Goal: Task Accomplishment & Management: Manage account settings

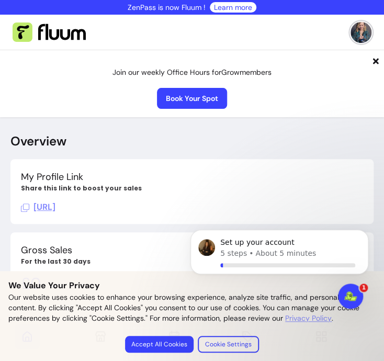
click at [373, 63] on icon at bounding box center [376, 61] width 6 height 6
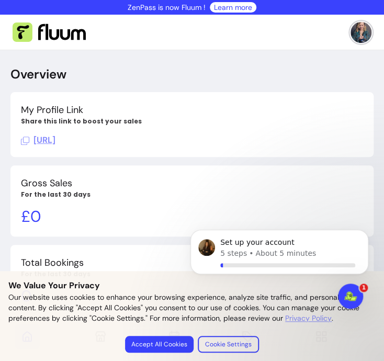
click at [23, 31] on img at bounding box center [49, 32] width 73 height 20
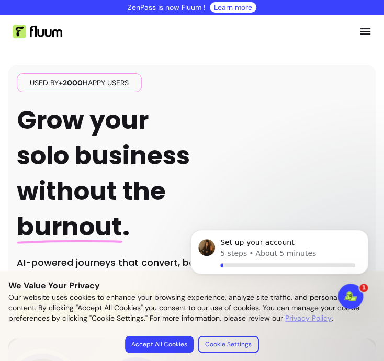
click at [360, 31] on icon "Open menu" at bounding box center [365, 31] width 10 height 6
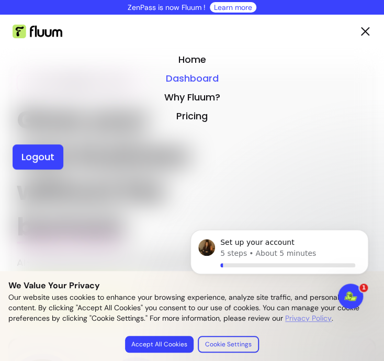
click at [184, 75] on link "Dashboard" at bounding box center [192, 78] width 359 height 15
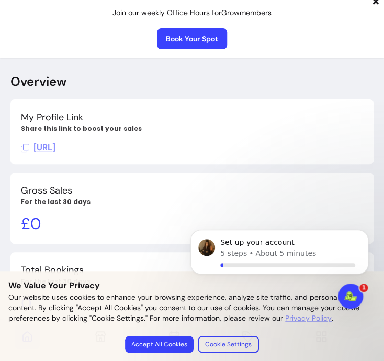
scroll to position [69, 0]
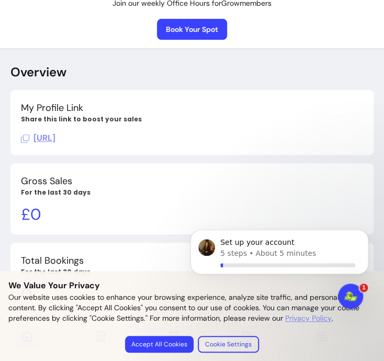
click at [55, 139] on span "https://fluum.ai/moon-haven" at bounding box center [38, 137] width 35 height 11
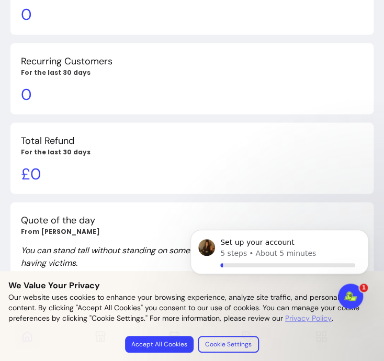
click at [174, 343] on button "Accept All Cookies" at bounding box center [159, 344] width 69 height 17
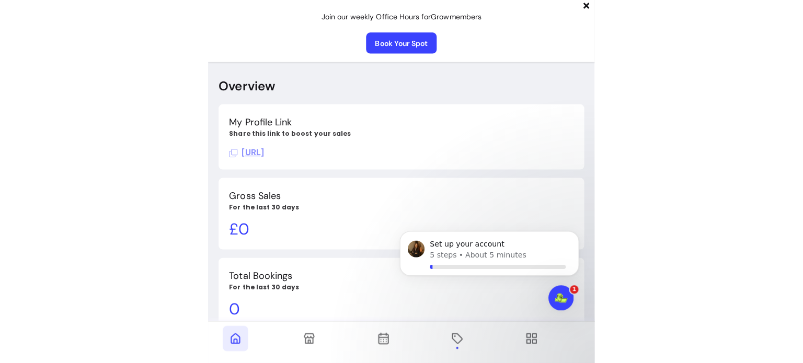
scroll to position [0, 0]
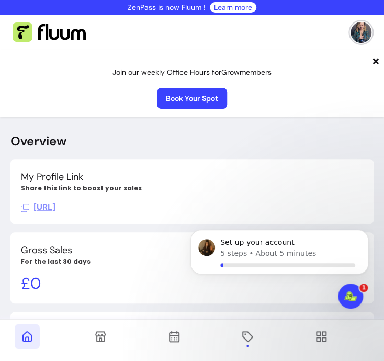
click at [353, 33] on img at bounding box center [360, 32] width 21 height 21
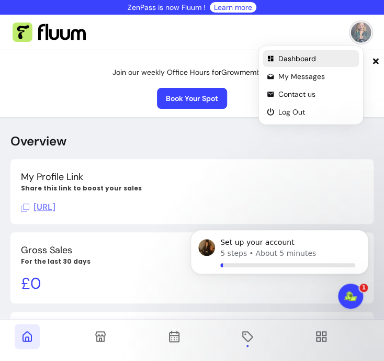
click at [306, 60] on span "Dashboard" at bounding box center [316, 58] width 76 height 10
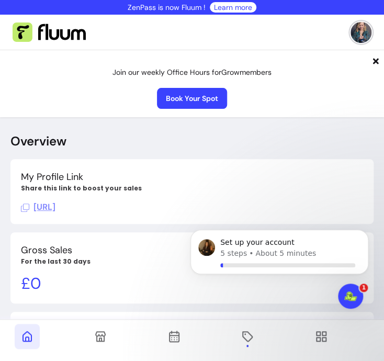
click at [371, 64] on icon at bounding box center [375, 61] width 8 height 8
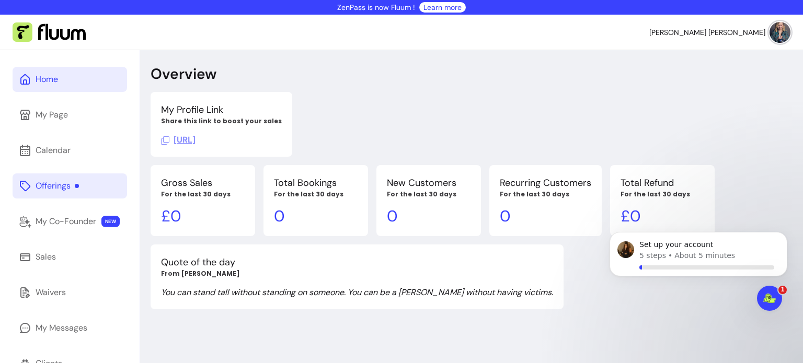
click at [50, 186] on div "Offerings" at bounding box center [57, 186] width 43 height 13
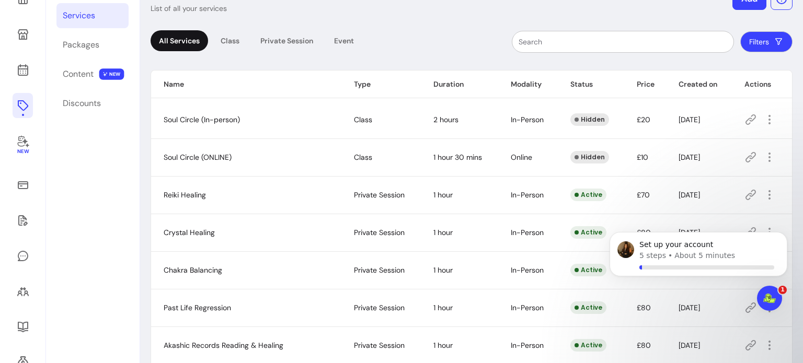
scroll to position [94, 0]
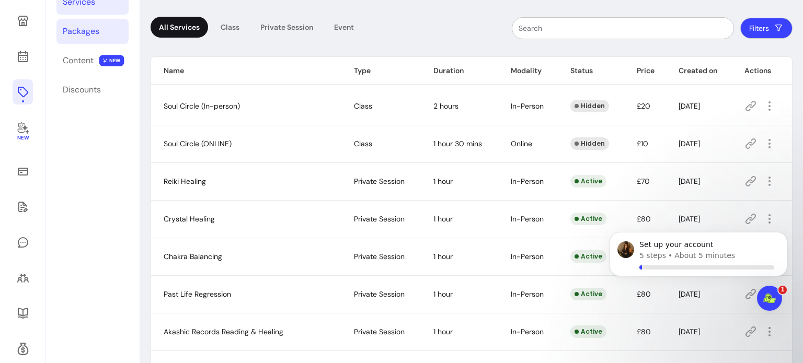
click at [75, 37] on div "Packages" at bounding box center [81, 31] width 37 height 13
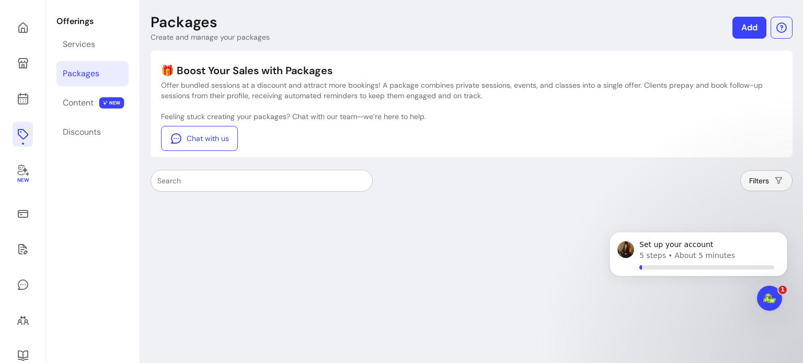
scroll to position [50, 0]
click at [444, 27] on link "Add" at bounding box center [750, 29] width 34 height 22
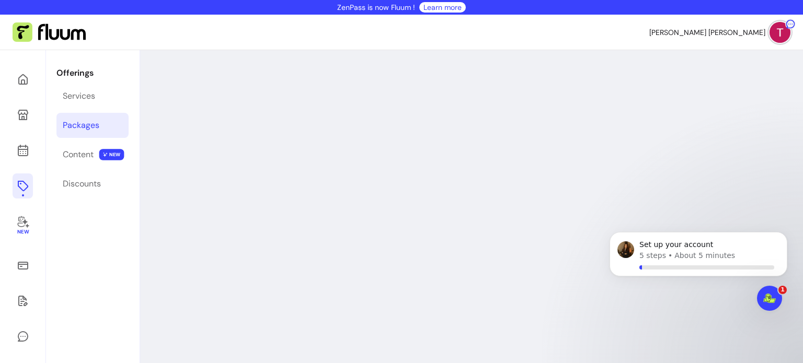
select select "***"
select select "****"
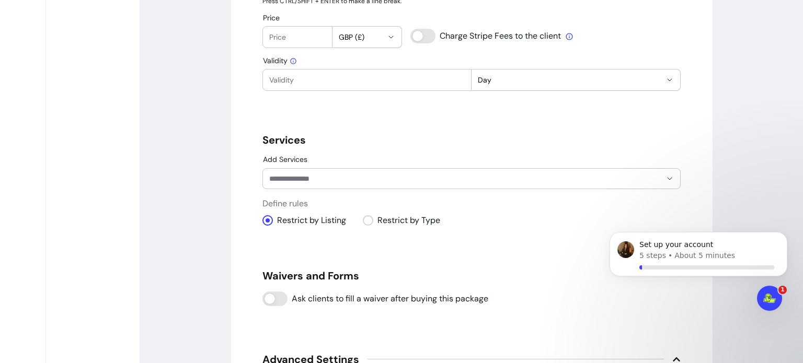
scroll to position [589, 0]
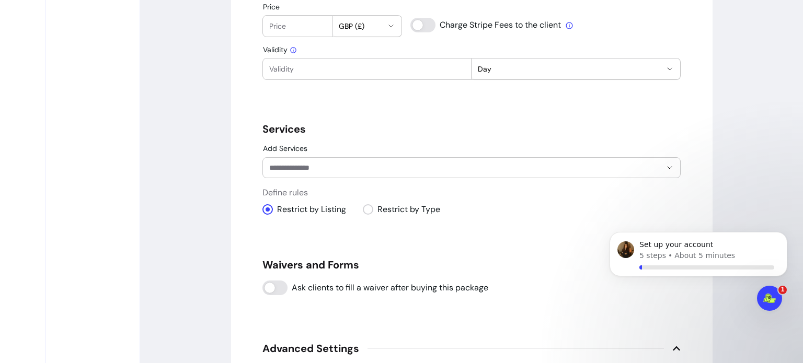
click at [385, 168] on input "Add Services" at bounding box center [456, 168] width 375 height 10
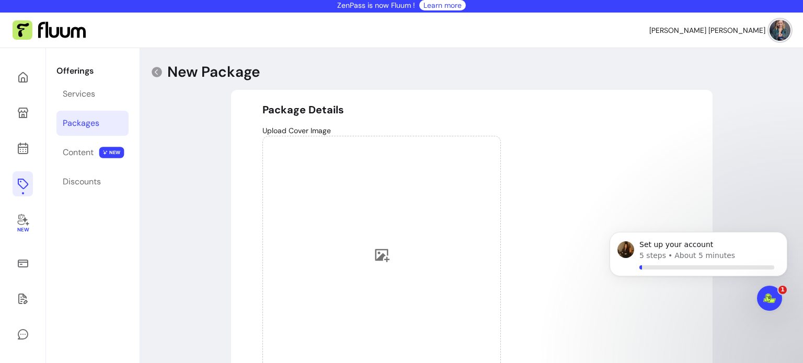
scroll to position [0, 0]
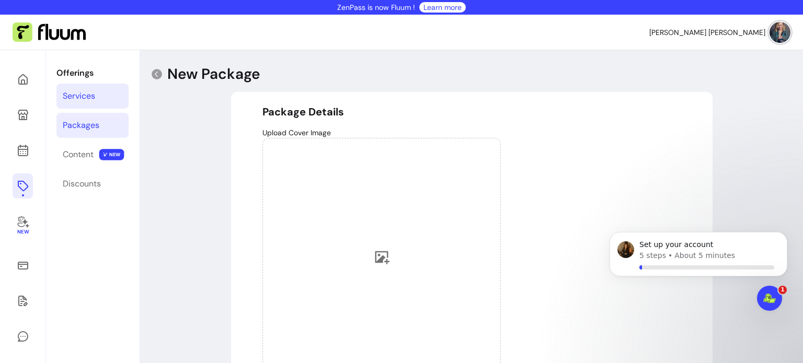
click at [85, 108] on link "Services" at bounding box center [92, 96] width 72 height 25
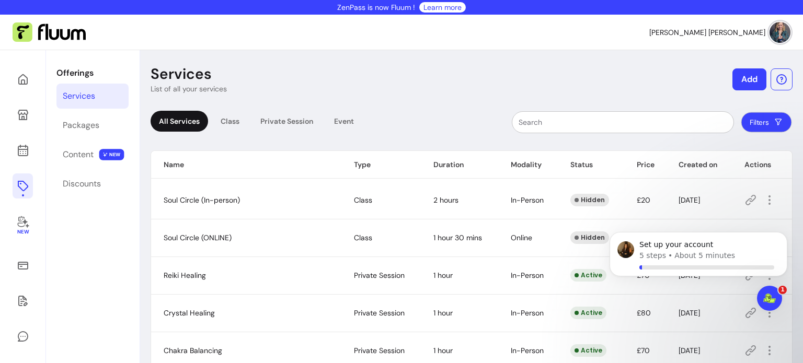
click at [743, 122] on button "Filters" at bounding box center [766, 122] width 51 height 20
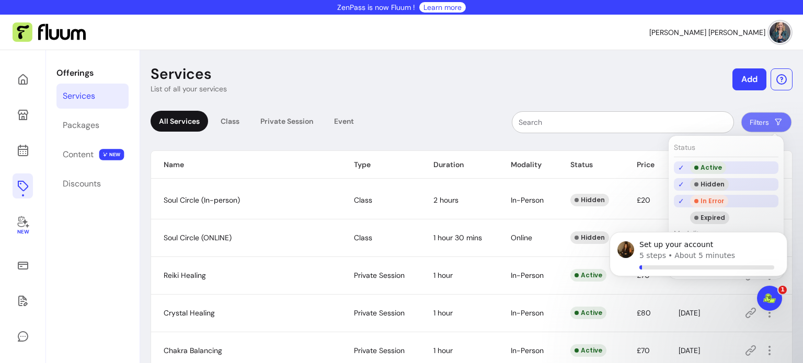
click at [681, 183] on li "Hidden" at bounding box center [726, 184] width 105 height 13
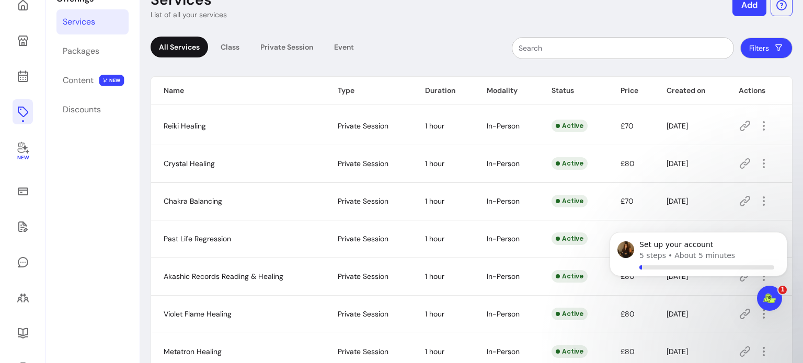
scroll to position [78, 0]
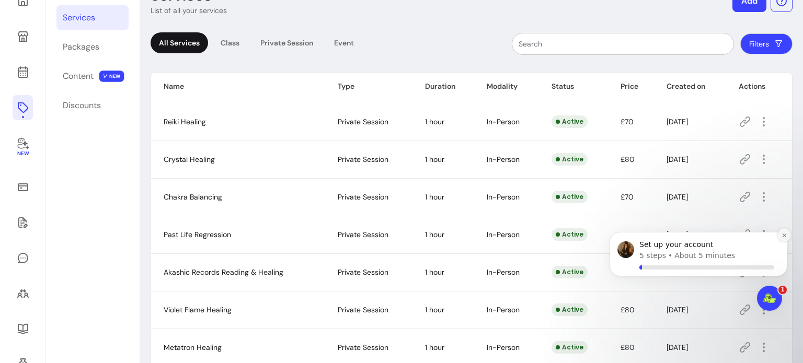
click at [784, 234] on icon "Dismiss notification" at bounding box center [785, 236] width 6 height 6
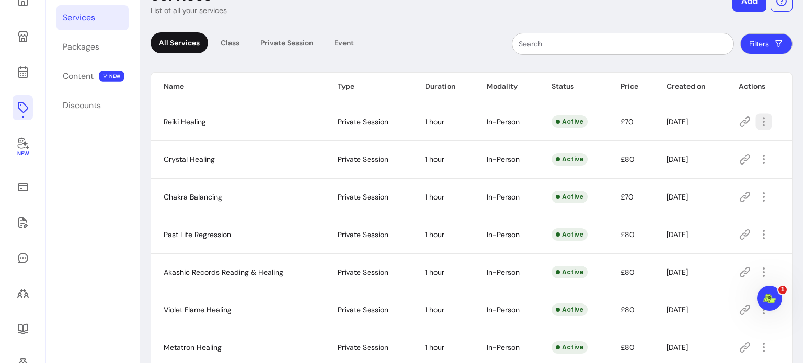
click at [758, 119] on icon "button" at bounding box center [764, 122] width 12 height 12
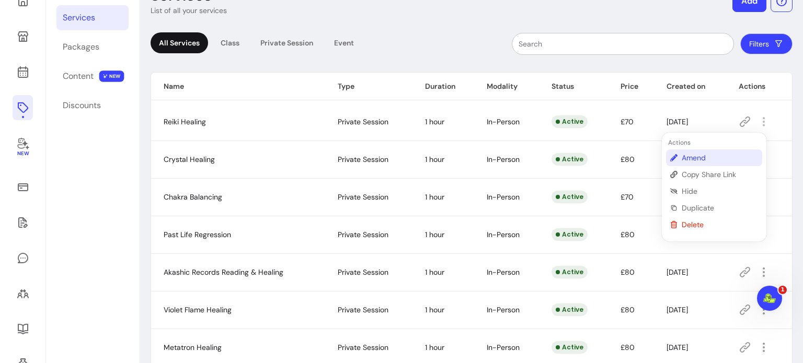
click at [688, 162] on span "Amend" at bounding box center [720, 158] width 76 height 10
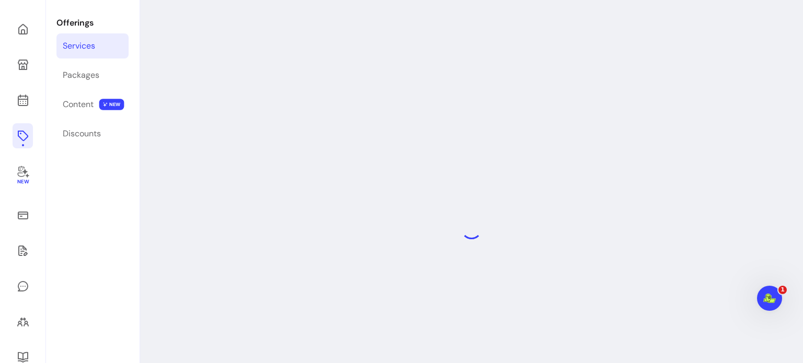
scroll to position [50, 0]
select select "**"
select select "***"
select select "**********"
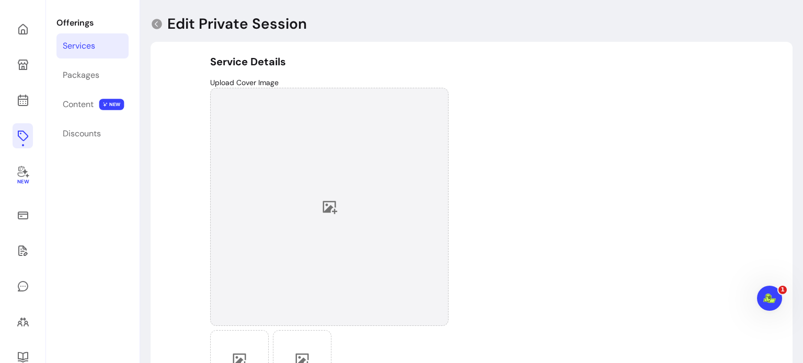
scroll to position [86, 0]
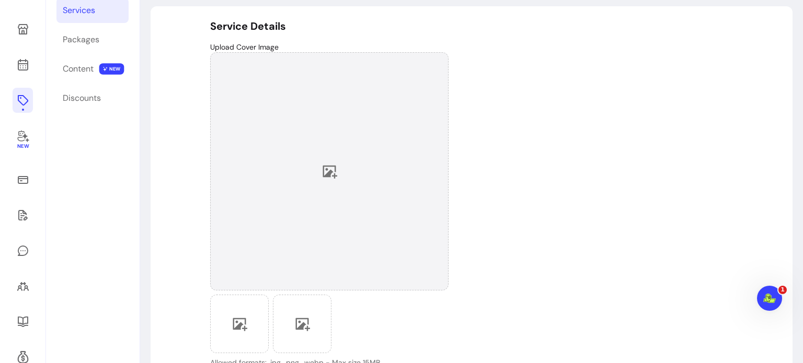
click at [322, 171] on icon at bounding box center [330, 172] width 16 height 16
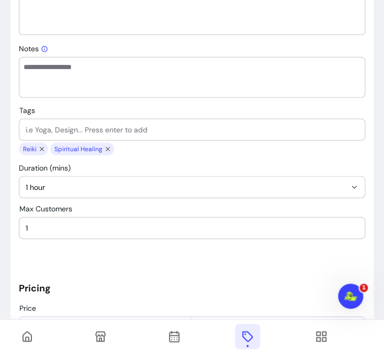
scroll to position [604, 0]
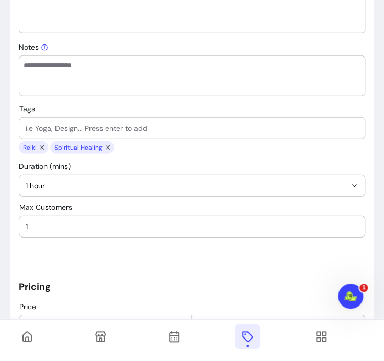
click at [150, 128] on input "Tags" at bounding box center [192, 128] width 333 height 10
type input "reiki healing"
click at [150, 128] on input "Tags" at bounding box center [192, 128] width 333 height 10
type input "[PERSON_NAME]"
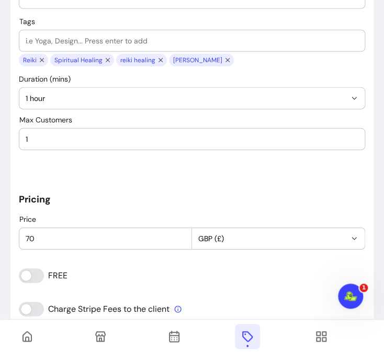
scroll to position [751, 0]
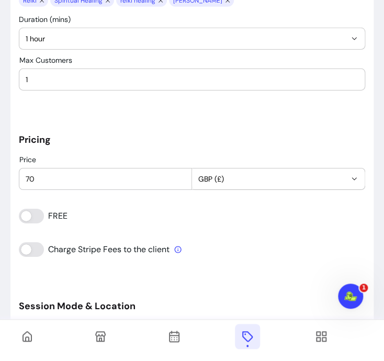
click at [66, 184] on div "70" at bounding box center [105, 178] width 159 height 21
type input "7"
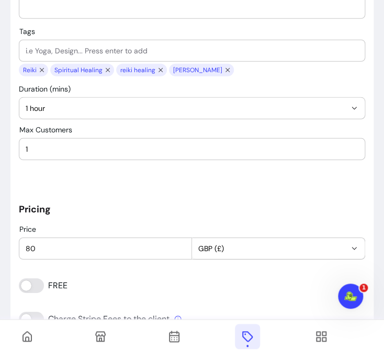
scroll to position [675, 0]
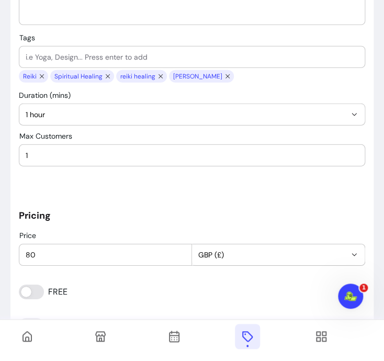
type input "8"
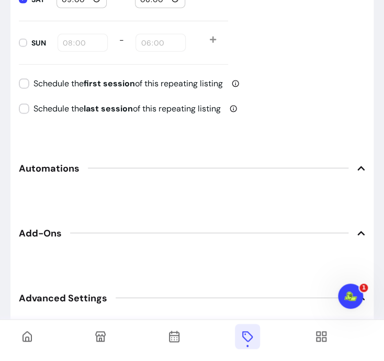
scroll to position [1757, 0]
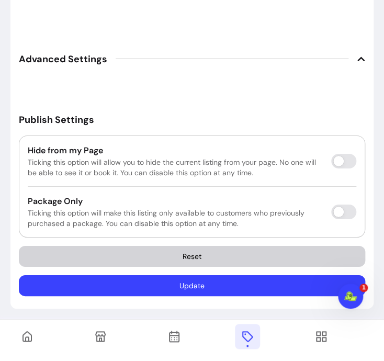
type input "90"
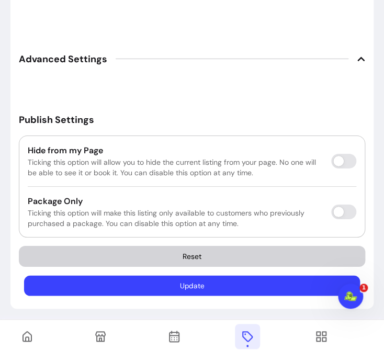
click at [179, 280] on button "Update" at bounding box center [192, 285] width 336 height 20
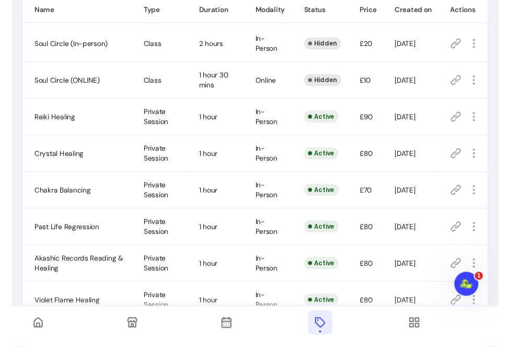
scroll to position [127, 0]
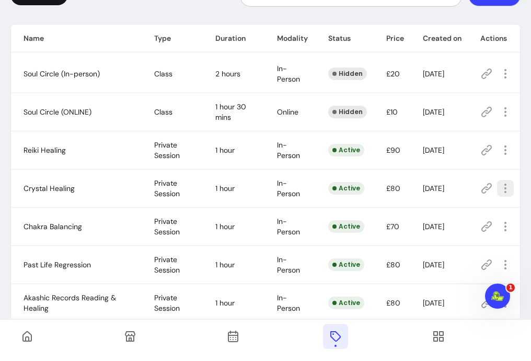
click at [503, 186] on icon "button" at bounding box center [505, 188] width 13 height 13
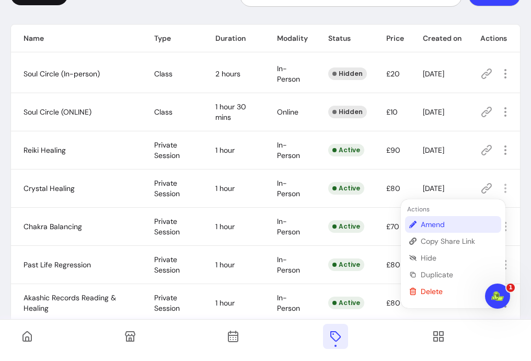
click at [450, 225] on span "Amend" at bounding box center [459, 224] width 76 height 10
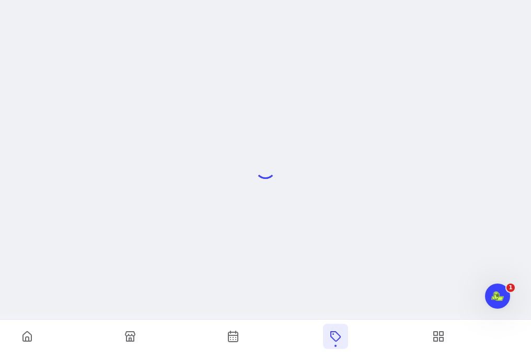
scroll to position [50, 0]
select select "**"
select select "***"
select select "**********"
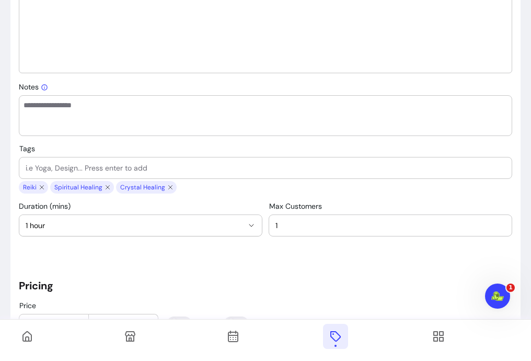
scroll to position [565, 0]
click at [94, 162] on input "Tags" at bounding box center [266, 167] width 480 height 10
type input "crystals"
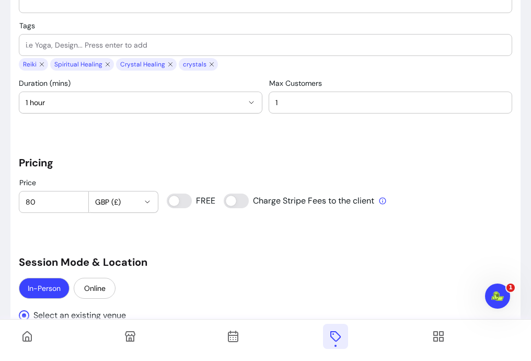
scroll to position [689, 0]
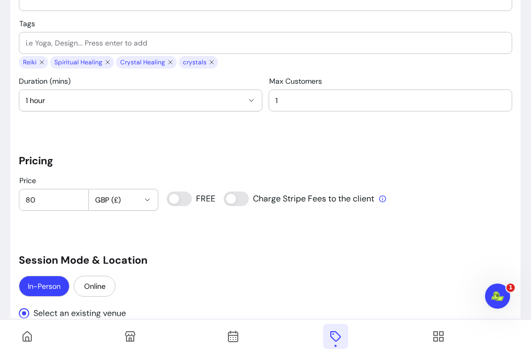
click at [264, 267] on div "**********" at bounding box center [266, 320] width 494 height 1811
click at [52, 197] on input "80" at bounding box center [54, 200] width 56 height 10
type input "8"
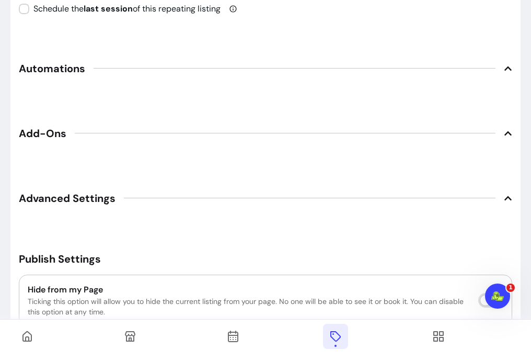
scroll to position [1621, 0]
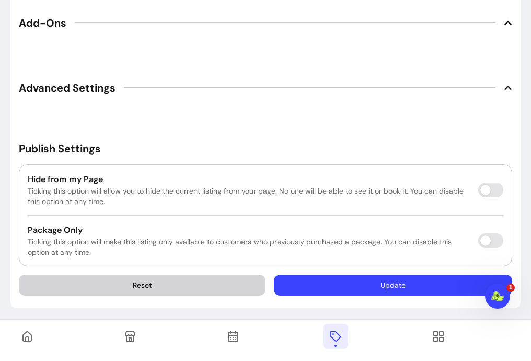
type input "90"
click at [372, 282] on button "Update" at bounding box center [393, 285] width 238 height 21
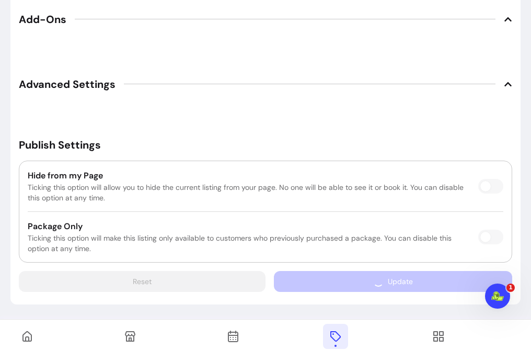
scroll to position [1591, 0]
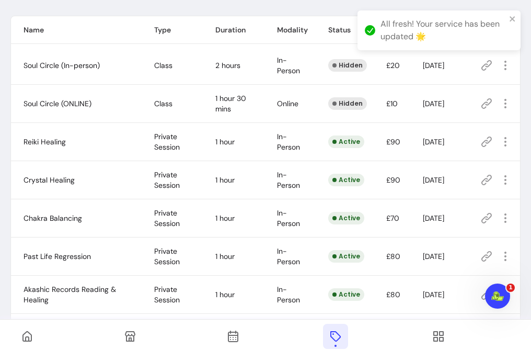
scroll to position [140, 0]
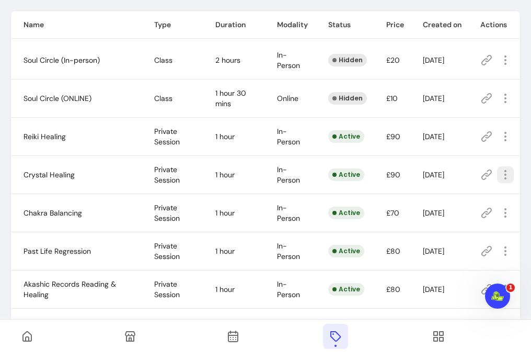
click at [499, 177] on icon "button" at bounding box center [505, 174] width 13 height 13
click at [515, 177] on div "Services List of all your services Add All Services Class Private Session Event…" at bounding box center [265, 249] width 531 height 678
click at [498, 219] on button "button" at bounding box center [505, 212] width 17 height 17
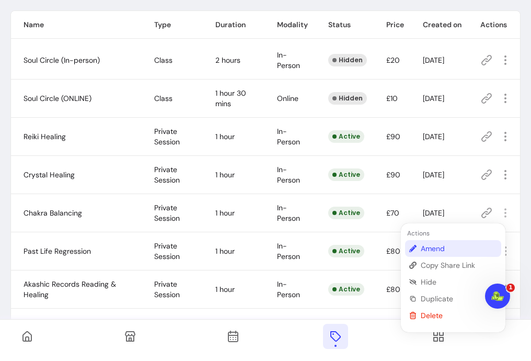
click at [451, 250] on span "Amend" at bounding box center [459, 248] width 76 height 10
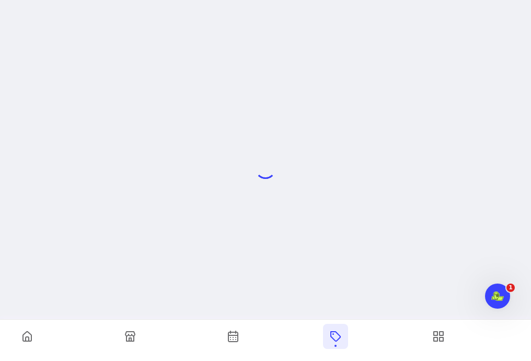
scroll to position [50, 0]
select select "**"
select select "***"
select select "**********"
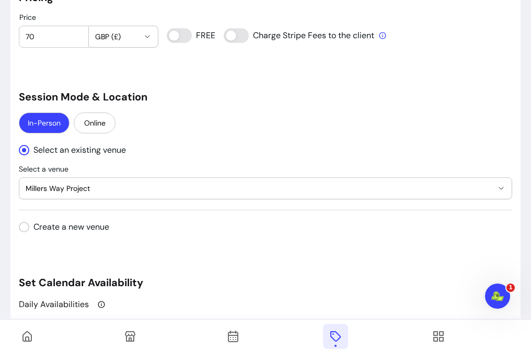
scroll to position [853, 0]
click at [61, 36] on input "70" at bounding box center [54, 36] width 56 height 10
type input "7"
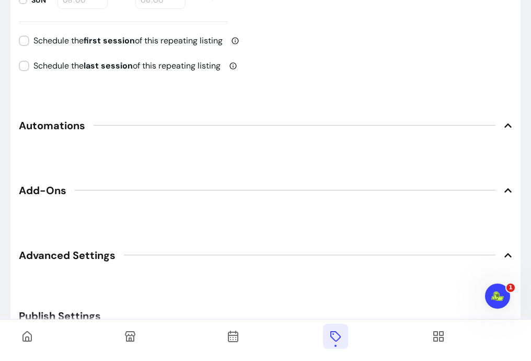
scroll to position [1621, 0]
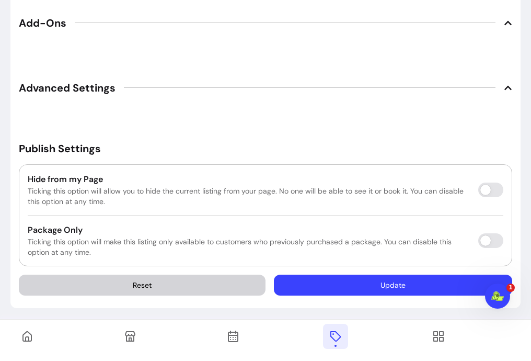
type input "90"
click at [326, 280] on button "Update" at bounding box center [393, 285] width 238 height 21
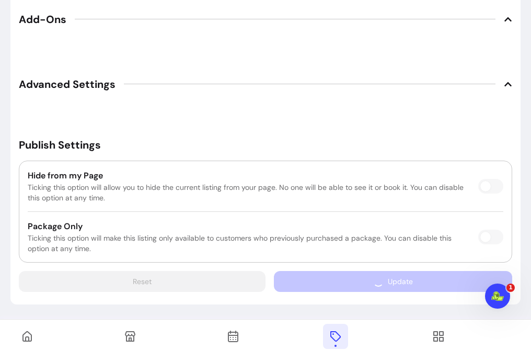
scroll to position [1591, 0]
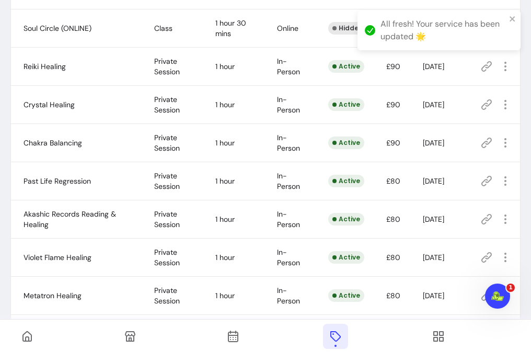
scroll to position [214, 0]
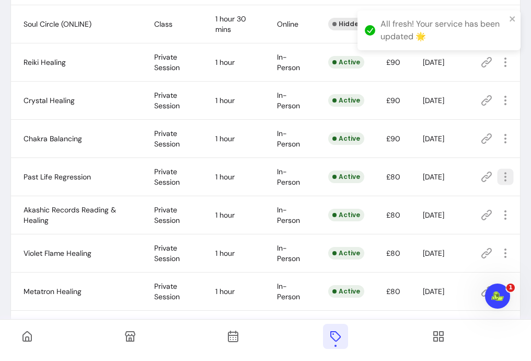
click at [499, 177] on icon "button" at bounding box center [505, 176] width 12 height 12
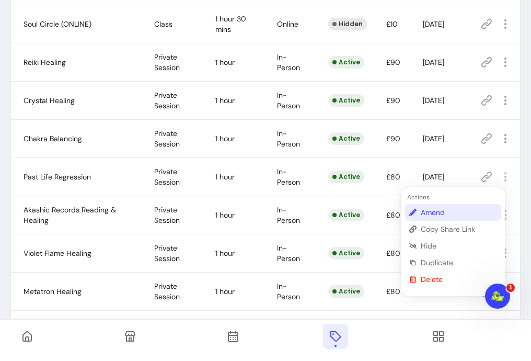
click at [439, 211] on span "Amend" at bounding box center [459, 212] width 76 height 10
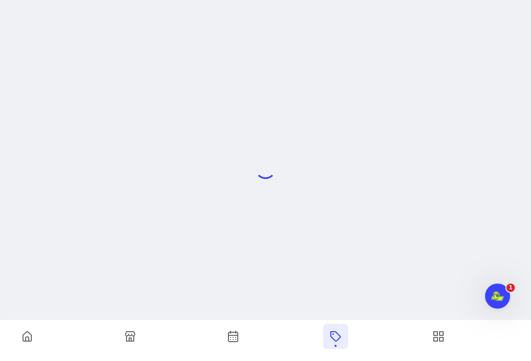
scroll to position [50, 0]
select select "**"
select select "***"
select select "**********"
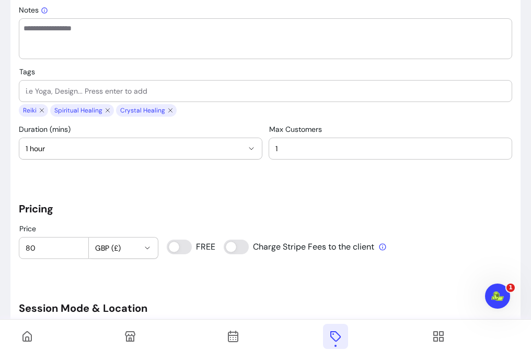
scroll to position [747, 0]
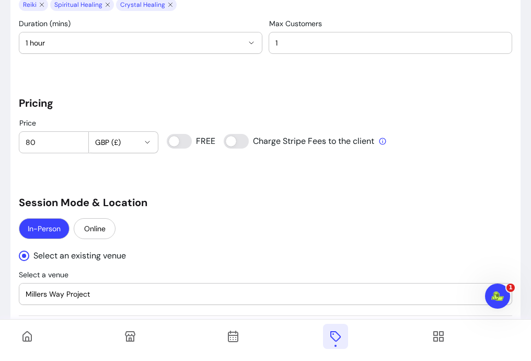
click at [49, 137] on input "80" at bounding box center [54, 142] width 56 height 10
type input "8"
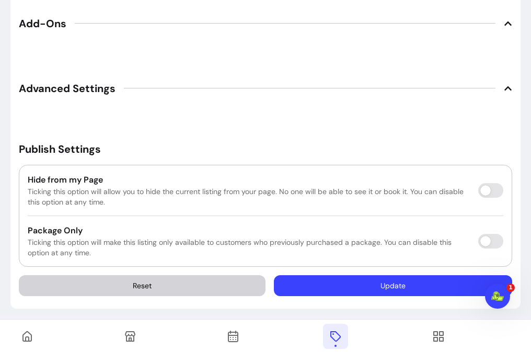
scroll to position [1621, 0]
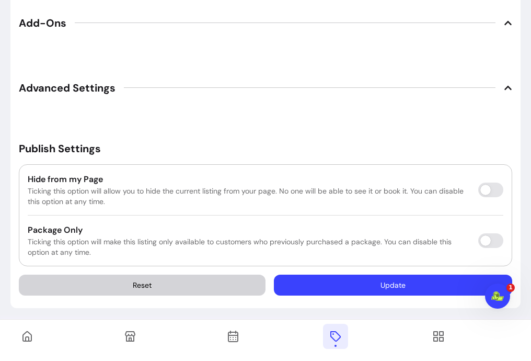
type input "90"
click at [397, 282] on button "Update" at bounding box center [393, 285] width 231 height 20
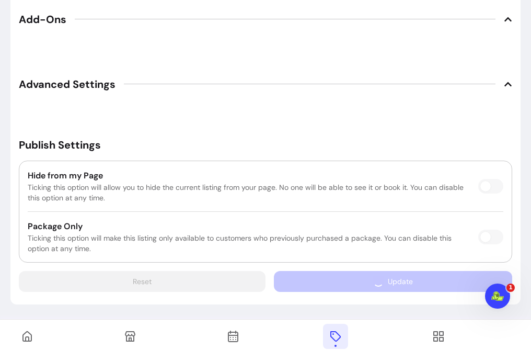
scroll to position [1591, 0]
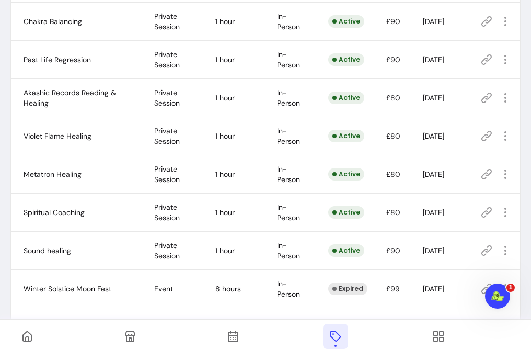
scroll to position [330, 0]
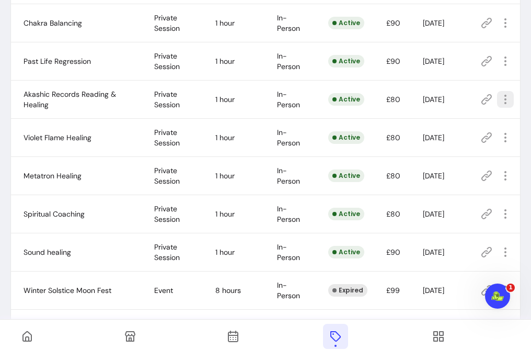
click at [499, 97] on icon "button" at bounding box center [505, 99] width 13 height 13
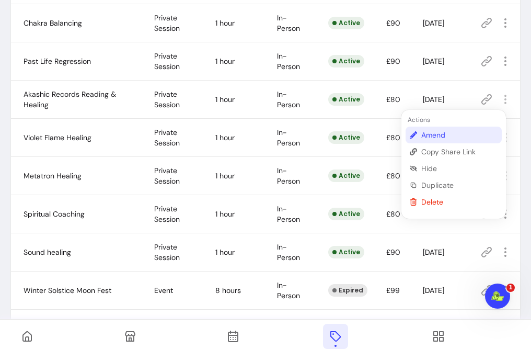
click at [436, 132] on span "Amend" at bounding box center [459, 135] width 76 height 10
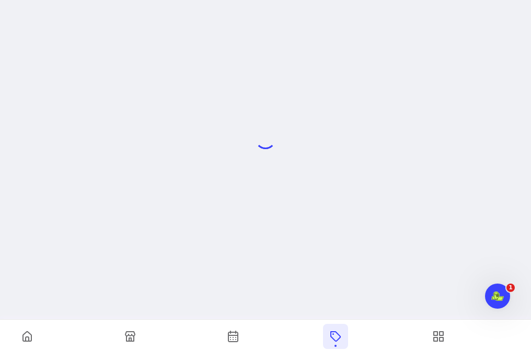
scroll to position [50, 0]
select select "**"
select select "***"
select select "**********"
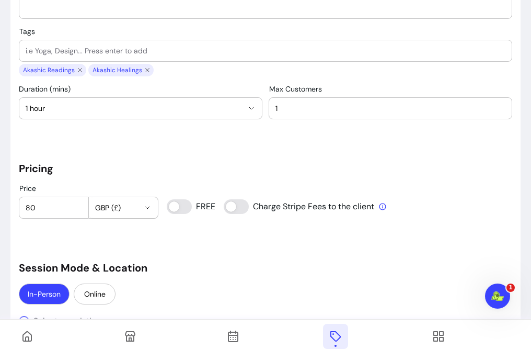
scroll to position [717, 0]
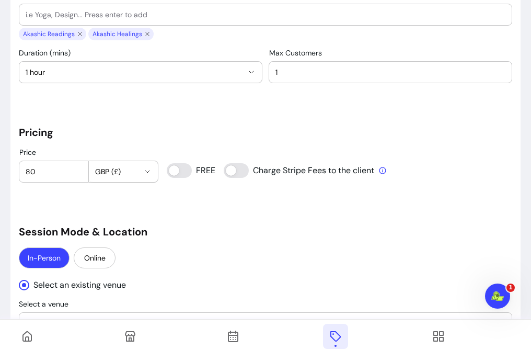
click at [50, 167] on input "80" at bounding box center [54, 171] width 56 height 10
type input "8"
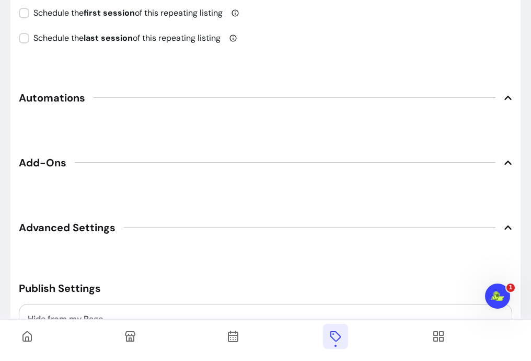
scroll to position [1621, 0]
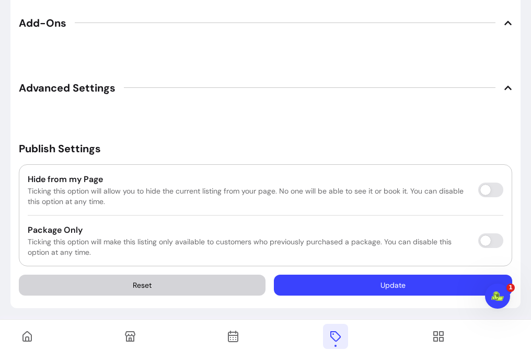
type input "90"
click at [368, 280] on button "Update" at bounding box center [393, 285] width 231 height 20
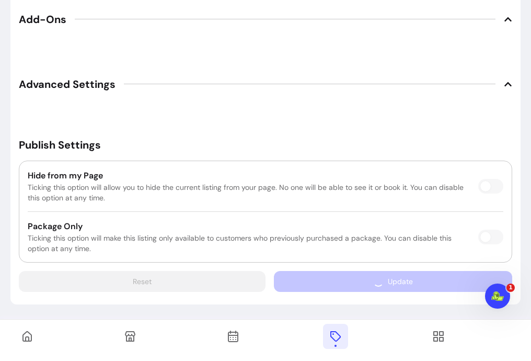
scroll to position [1591, 0]
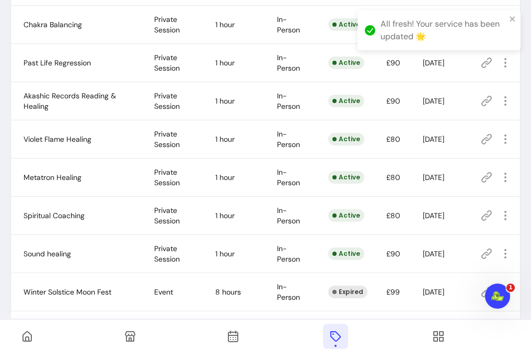
scroll to position [328, 0]
click at [503, 137] on icon "button" at bounding box center [505, 139] width 12 height 12
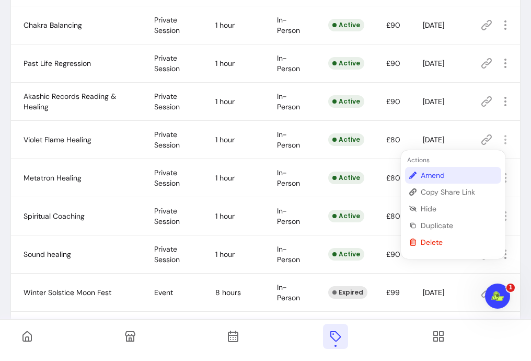
click at [456, 169] on li "Amend" at bounding box center [453, 175] width 96 height 17
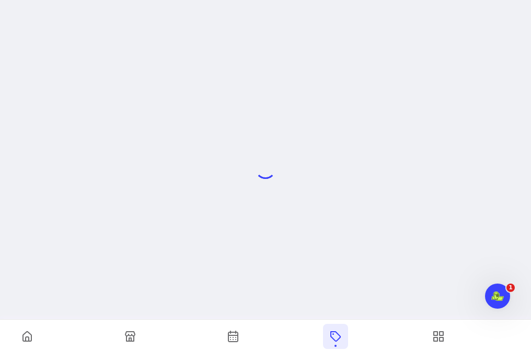
scroll to position [50, 0]
select select "**"
select select "***"
select select "**********"
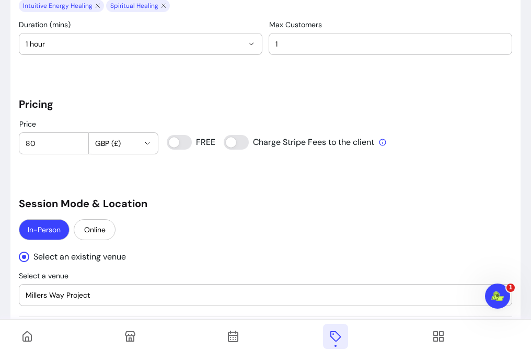
scroll to position [747, 0]
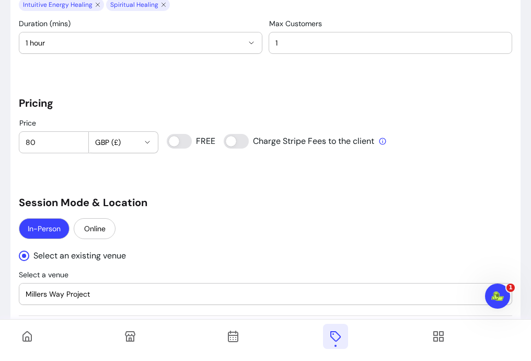
click at [69, 141] on input "80" at bounding box center [54, 142] width 56 height 10
type input "8"
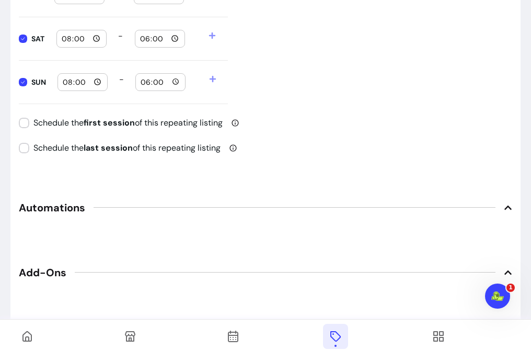
scroll to position [1621, 0]
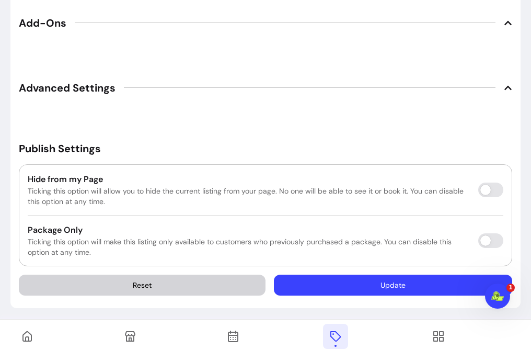
type input "90"
click at [326, 278] on button "Update" at bounding box center [393, 285] width 231 height 20
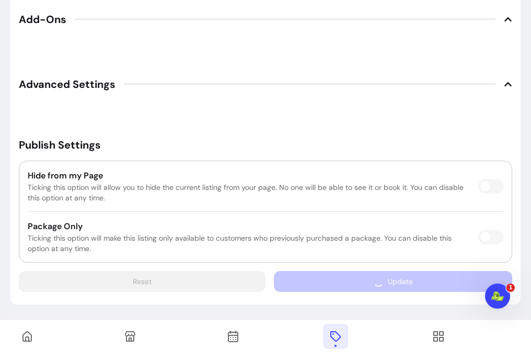
scroll to position [1591, 0]
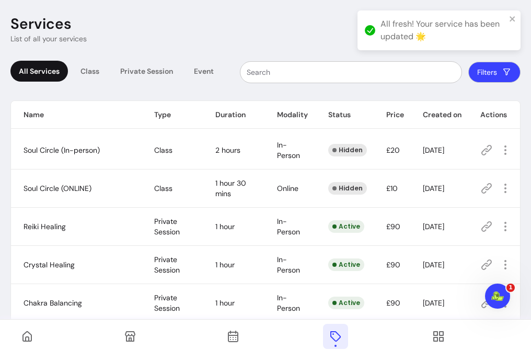
scroll to position [408, 0]
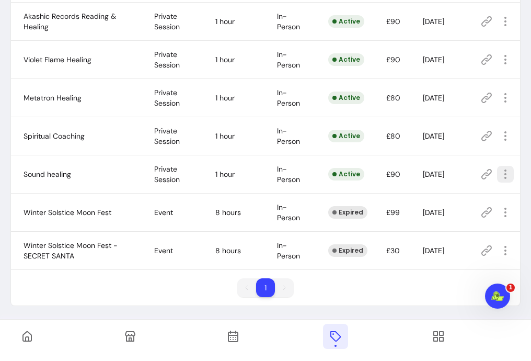
click at [501, 168] on icon "button" at bounding box center [505, 174] width 13 height 13
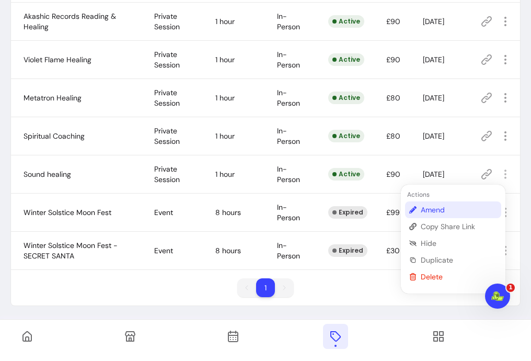
click at [434, 210] on span "Amend" at bounding box center [459, 209] width 76 height 10
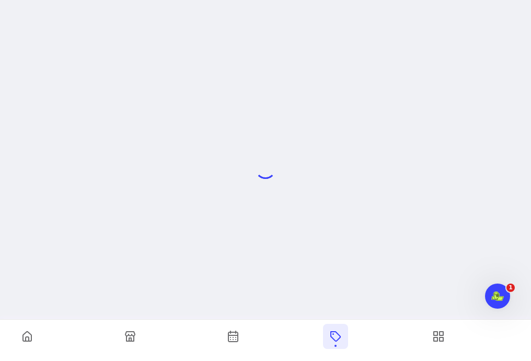
scroll to position [50, 0]
select select "**"
select select "***"
select select "**********"
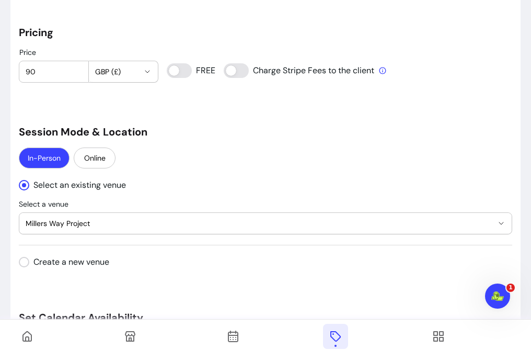
scroll to position [818, 0]
click at [42, 77] on div "90" at bounding box center [54, 71] width 56 height 21
type input "9"
type input "7"
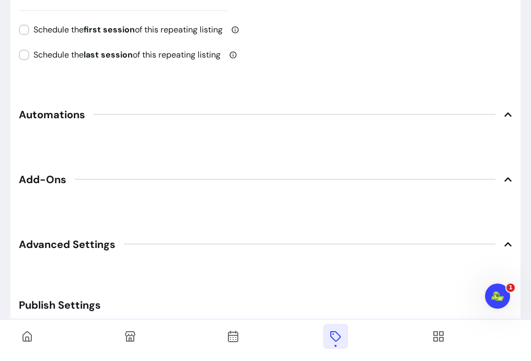
scroll to position [1621, 0]
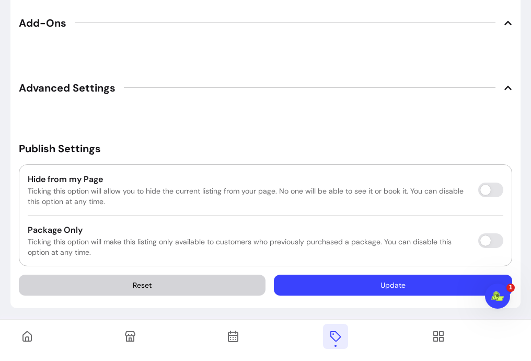
type input "111"
click at [356, 281] on button "Update" at bounding box center [393, 285] width 231 height 20
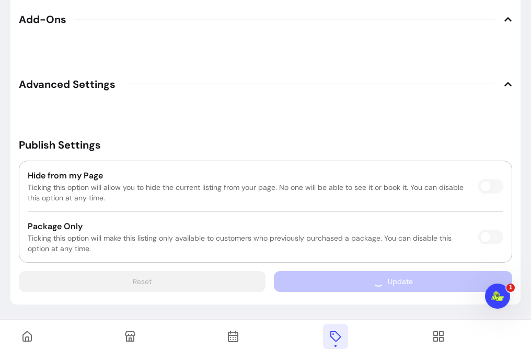
scroll to position [1591, 0]
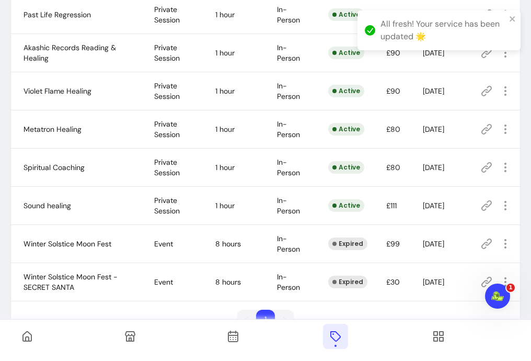
scroll to position [408, 0]
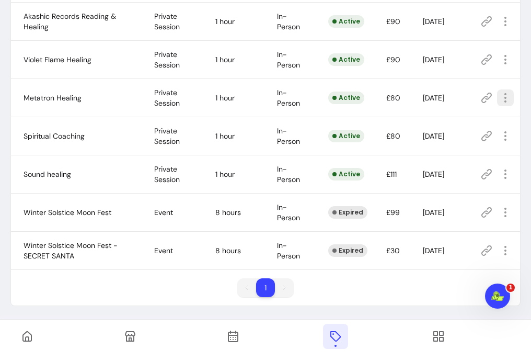
click at [499, 95] on icon "button" at bounding box center [505, 98] width 13 height 13
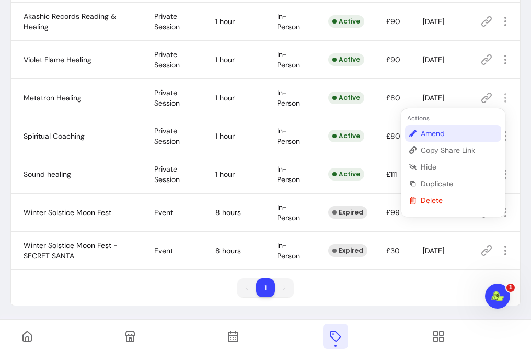
click at [452, 133] on span "Amend" at bounding box center [459, 133] width 76 height 10
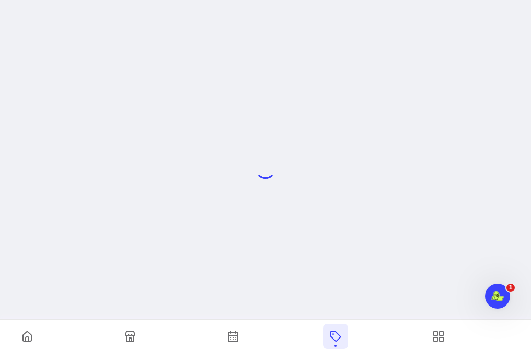
scroll to position [50, 0]
select select "**"
select select "***"
select select "**********"
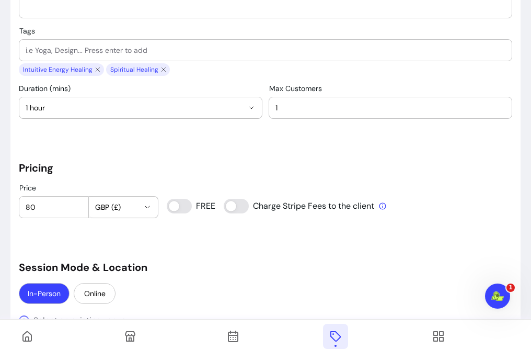
scroll to position [698, 0]
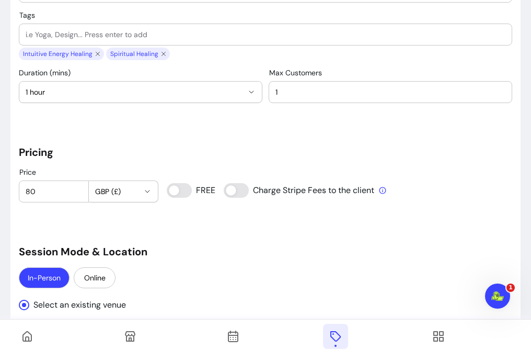
click at [53, 193] on input "80" at bounding box center [54, 191] width 56 height 10
type input "8"
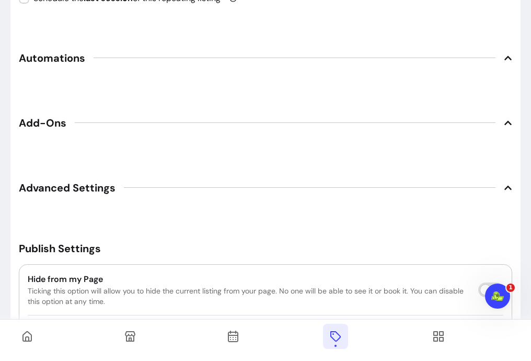
scroll to position [1621, 0]
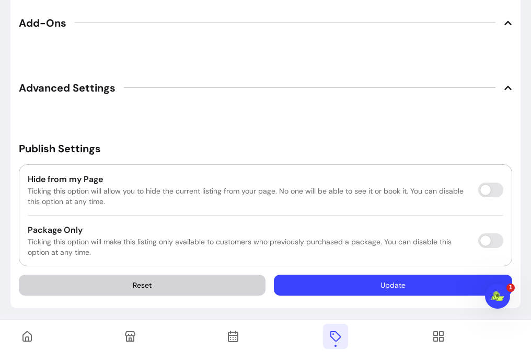
type input "90"
click at [404, 281] on button "Update" at bounding box center [393, 285] width 231 height 20
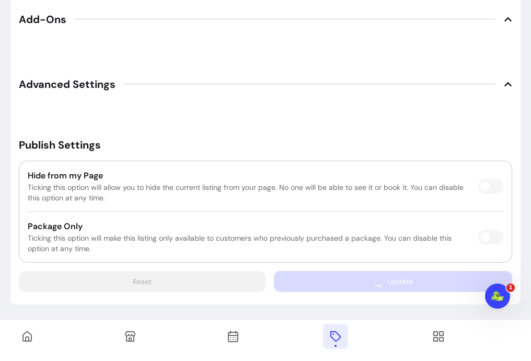
scroll to position [1591, 0]
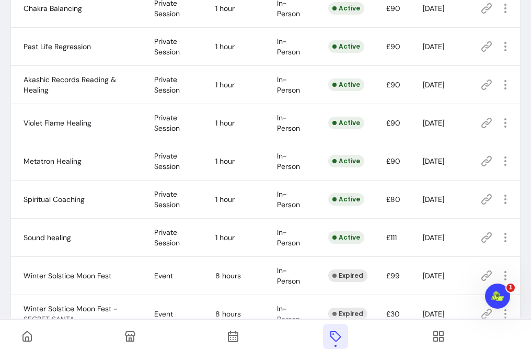
scroll to position [345, 0]
click at [499, 199] on icon "button" at bounding box center [505, 198] width 13 height 13
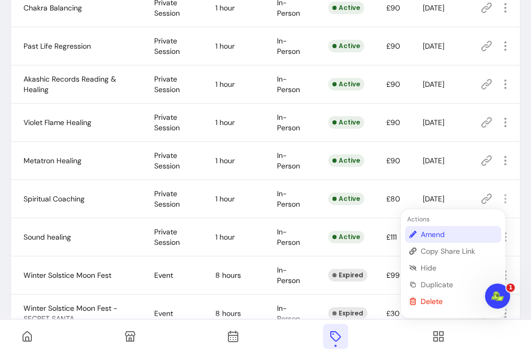
click at [441, 231] on span "Amend" at bounding box center [459, 234] width 76 height 10
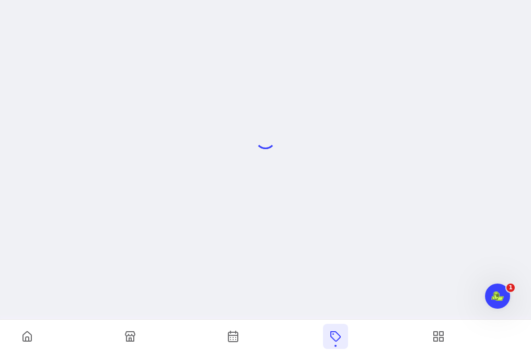
scroll to position [50, 0]
select select "**"
select select "***"
select select "**********"
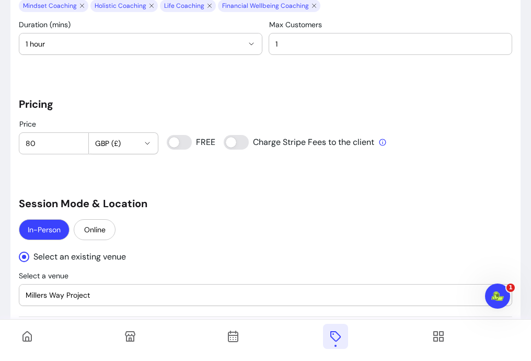
scroll to position [747, 0]
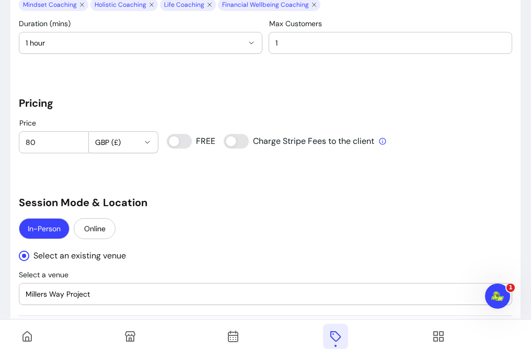
click at [33, 145] on input "80" at bounding box center [54, 142] width 56 height 10
type input "8"
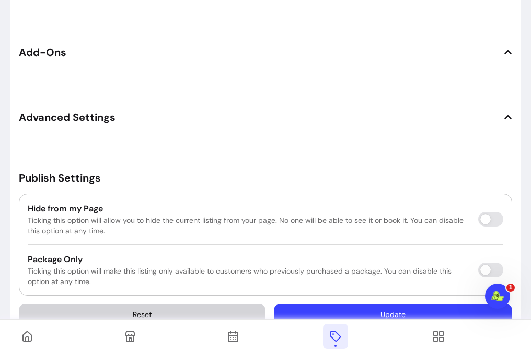
scroll to position [1621, 0]
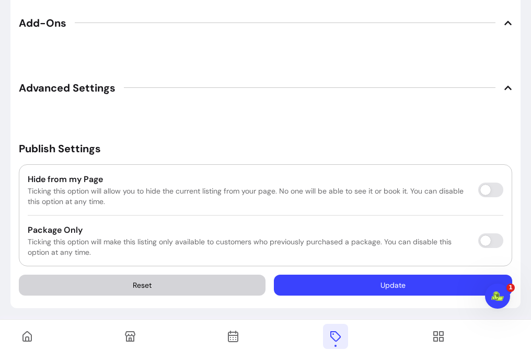
type input "90"
click at [362, 283] on button "Update" at bounding box center [393, 285] width 238 height 21
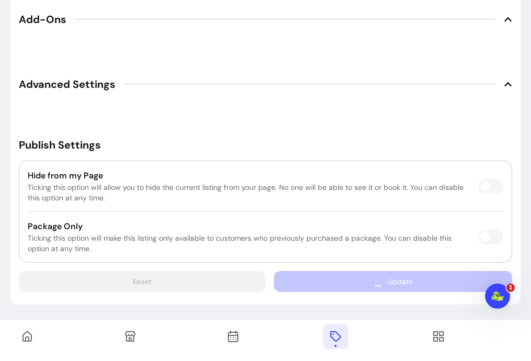
scroll to position [1591, 0]
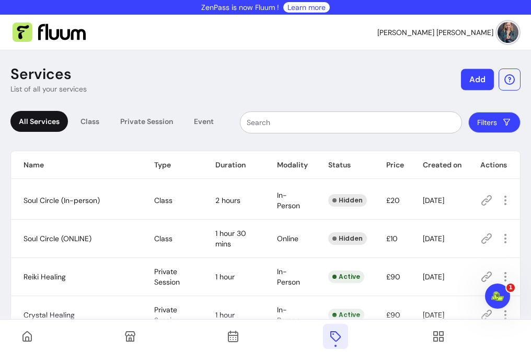
click at [469, 75] on button "Add" at bounding box center [477, 79] width 33 height 21
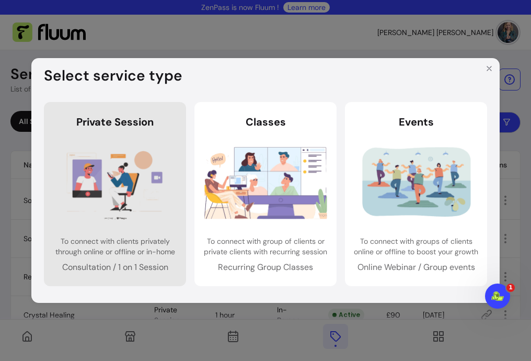
click at [142, 166] on img at bounding box center [115, 183] width 123 height 82
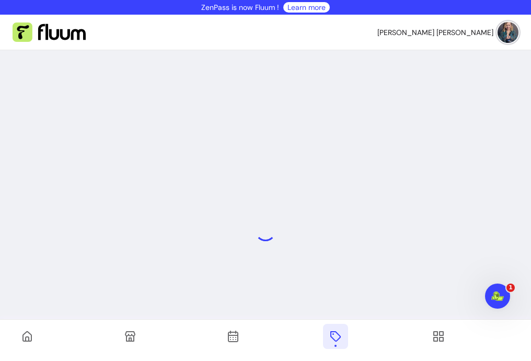
select select "***"
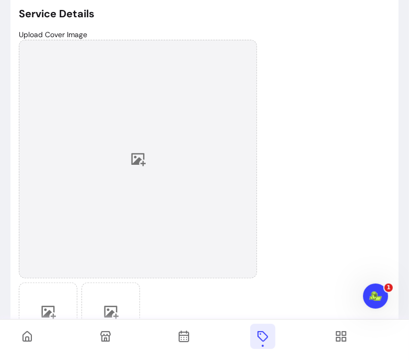
scroll to position [98, 0]
click at [143, 164] on icon at bounding box center [139, 159] width 15 height 13
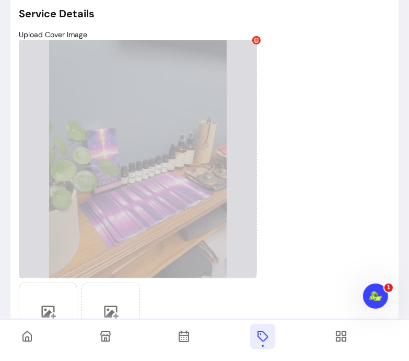
click at [299, 167] on div "Upload Cover Image Allowed formats: .jpg, .png, .webp - Max size 15MB" at bounding box center [205, 192] width 372 height 326
click at [254, 43] on div at bounding box center [138, 159] width 238 height 238
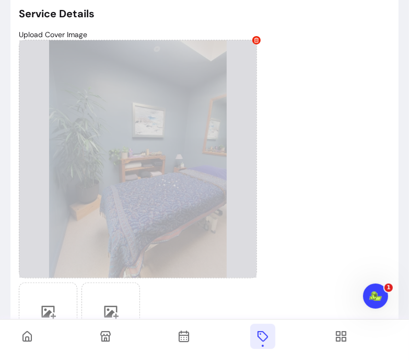
drag, startPoint x: 194, startPoint y: 178, endPoint x: 151, endPoint y: 179, distance: 43.4
click at [151, 179] on div at bounding box center [138, 159] width 238 height 238
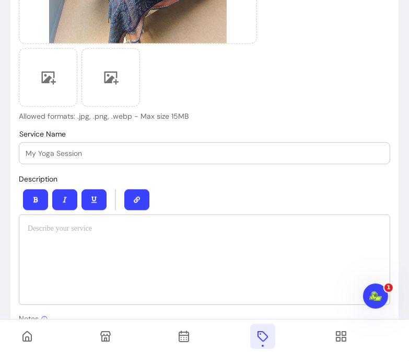
scroll to position [334, 0]
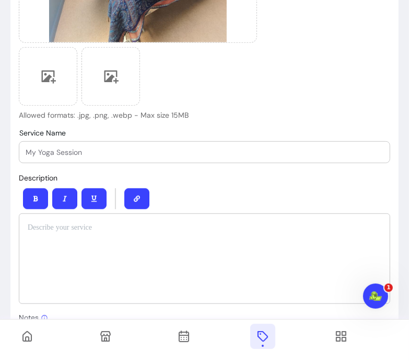
click at [315, 147] on input "Service Name" at bounding box center [205, 152] width 358 height 10
drag, startPoint x: 145, startPoint y: 150, endPoint x: 13, endPoint y: 149, distance: 132.3
paste input "& Light Transmission Journey"
type input "Reiki & Light Transmission Journey"
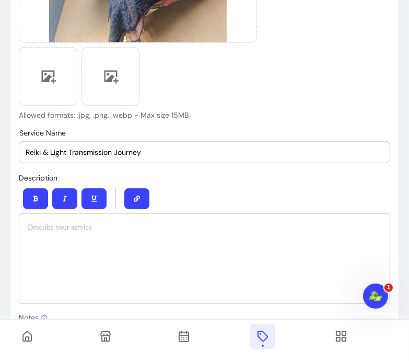
click at [90, 272] on div at bounding box center [205, 258] width 372 height 90
click at [113, 237] on div at bounding box center [205, 258] width 372 height 90
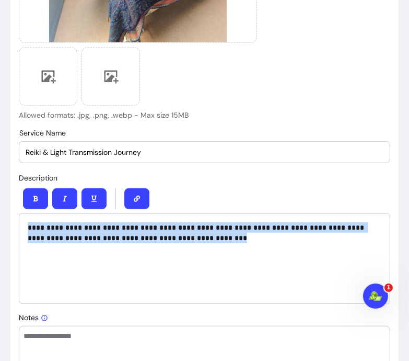
drag, startPoint x: 275, startPoint y: 239, endPoint x: 5, endPoint y: 220, distance: 270.5
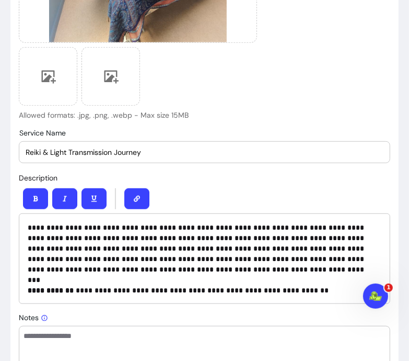
click at [82, 236] on p "**********" at bounding box center [201, 253] width 346 height 63
click at [148, 247] on p "**********" at bounding box center [201, 253] width 346 height 63
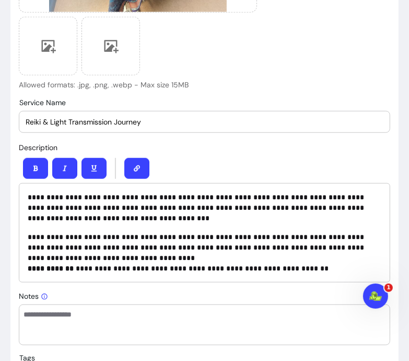
scroll to position [384, 0]
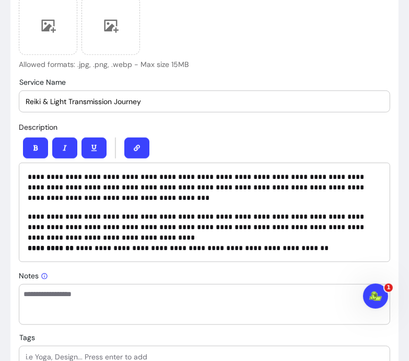
click at [100, 239] on p "**********" at bounding box center [201, 232] width 346 height 42
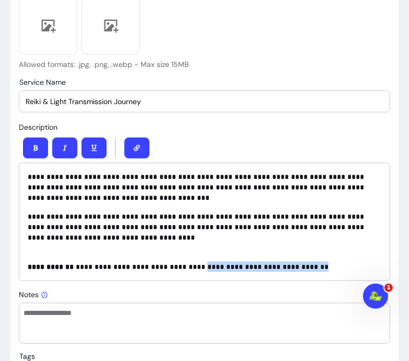
drag, startPoint x: 302, startPoint y: 263, endPoint x: 192, endPoint y: 270, distance: 110.6
click at [192, 270] on p "**********" at bounding box center [201, 261] width 346 height 21
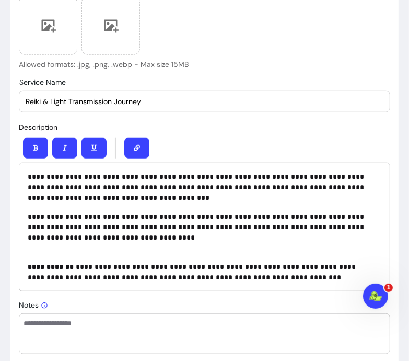
click at [210, 279] on p "**********" at bounding box center [201, 266] width 346 height 31
click at [286, 276] on p "**********" at bounding box center [201, 266] width 346 height 31
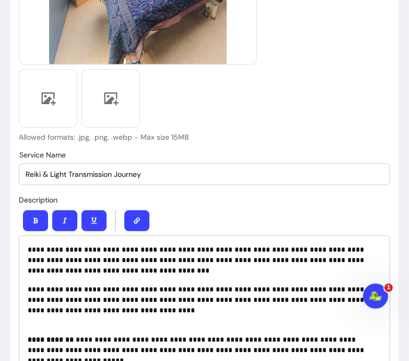
scroll to position [311, 0]
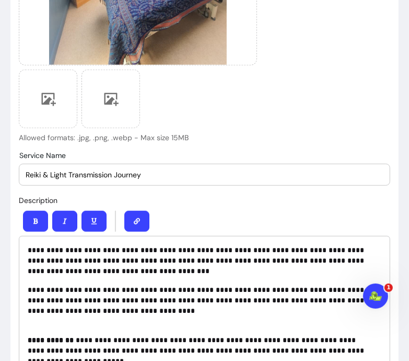
click at [159, 177] on input "Reiki & Light Transmission Journey" at bounding box center [205, 174] width 358 height 10
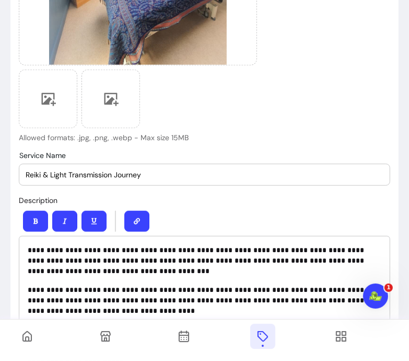
type input "Reiki & Light Transmission Journey"
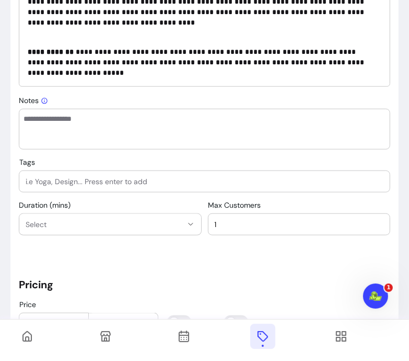
scroll to position [600, 0]
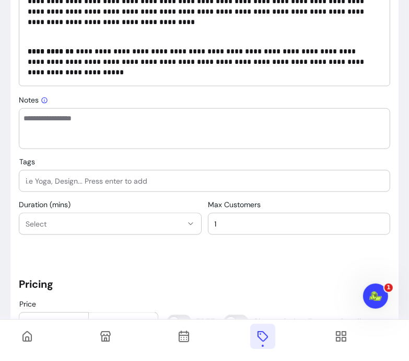
click at [234, 184] on input "Tags" at bounding box center [205, 181] width 358 height 10
type input "reiki"
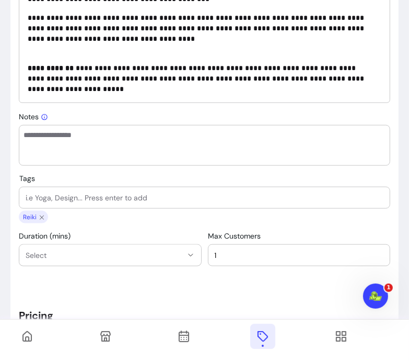
scroll to position [583, 0]
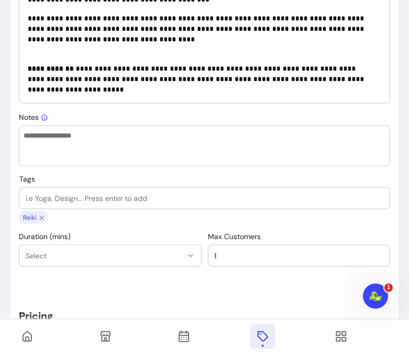
click at [161, 188] on div at bounding box center [205, 198] width 358 height 21
type input "reiki healing"
click at [161, 194] on input "Tags" at bounding box center [205, 198] width 358 height 10
type input "energy healing"
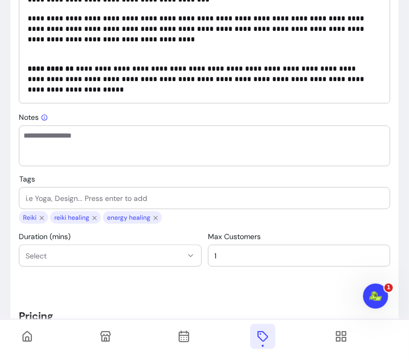
click at [161, 194] on input "Tags" at bounding box center [205, 198] width 358 height 10
type input "transmission"
click at [161, 194] on input "Tags" at bounding box center [205, 198] width 358 height 10
type input "energy transmission"
click at [161, 194] on input "Tags" at bounding box center [205, 198] width 358 height 10
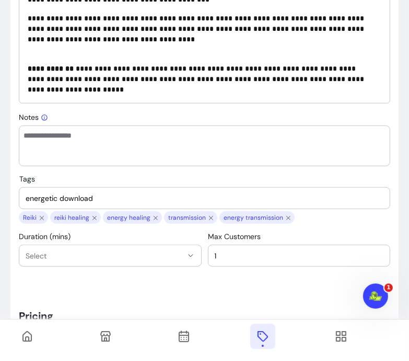
type input "energetic download"
click at [161, 194] on input "Tags" at bounding box center [205, 198] width 358 height 10
type input "integration"
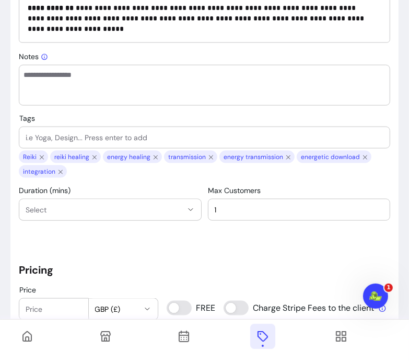
scroll to position [658, 0]
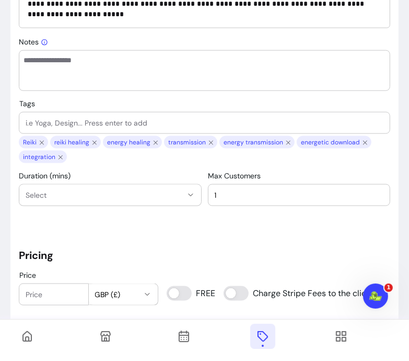
click at [161, 194] on span "Select" at bounding box center [104, 195] width 157 height 10
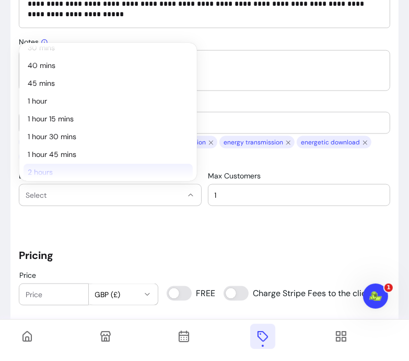
scroll to position [81, 0]
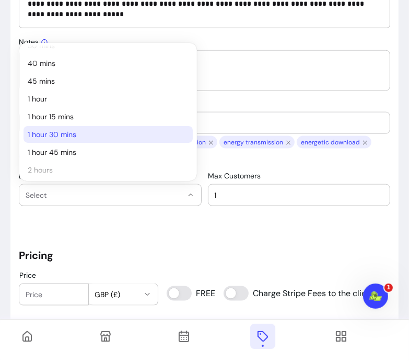
click at [87, 136] on span "1 hour 30 mins" at bounding box center [103, 134] width 151 height 10
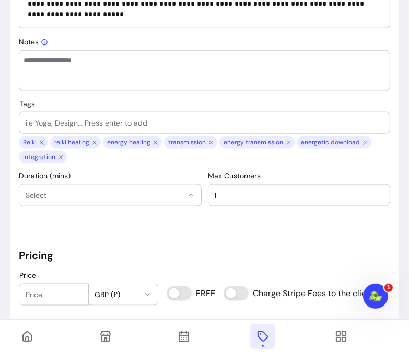
select select "**"
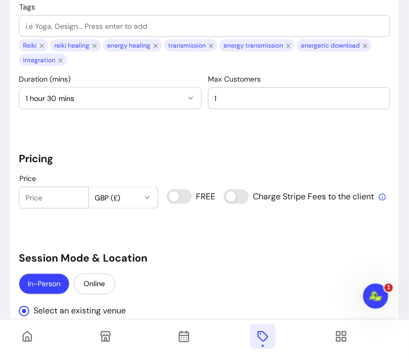
scroll to position [756, 0]
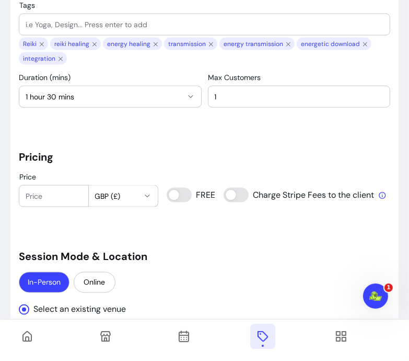
click at [53, 197] on input "Price" at bounding box center [54, 196] width 56 height 10
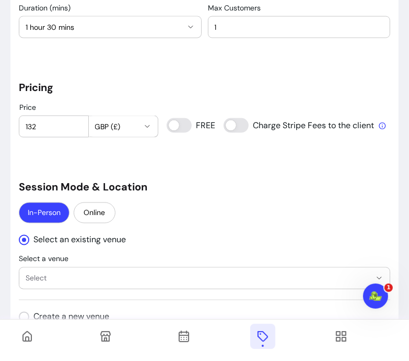
scroll to position [829, 0]
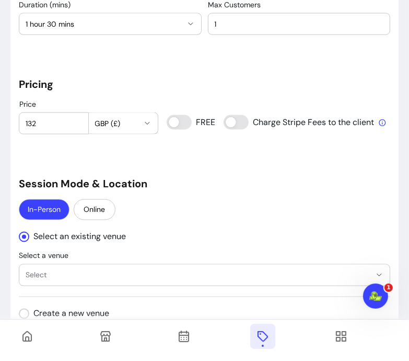
type input "132"
click at [380, 120] on icon at bounding box center [383, 122] width 7 height 7
click at [272, 202] on div "In-Person Online" at bounding box center [205, 210] width 372 height 23
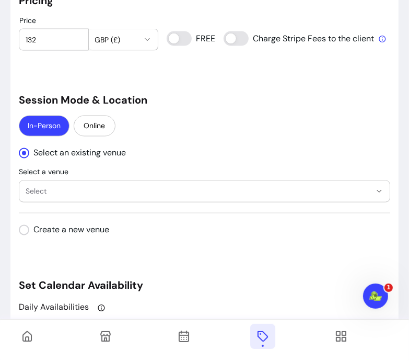
scroll to position [915, 0]
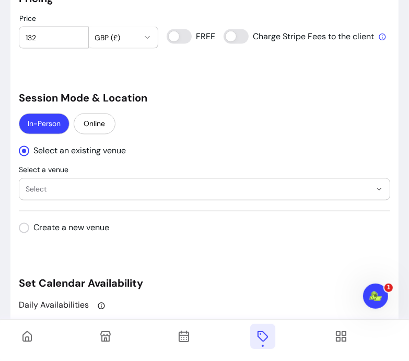
click at [235, 179] on button "Select" at bounding box center [204, 189] width 371 height 21
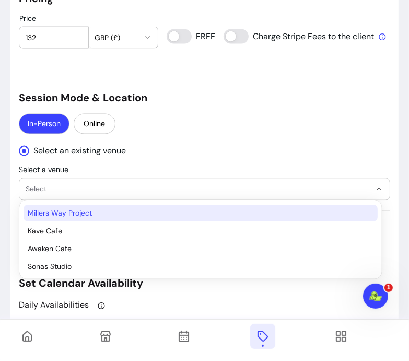
click at [189, 214] on span "Millers Way Project" at bounding box center [196, 213] width 336 height 10
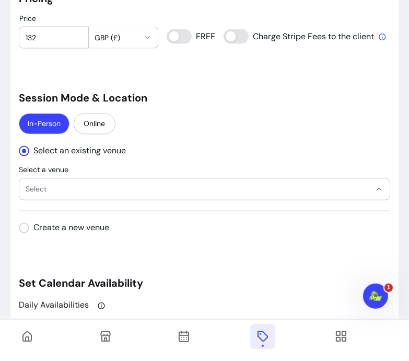
select select "**********"
click at [210, 125] on div "In-Person Online" at bounding box center [205, 124] width 372 height 23
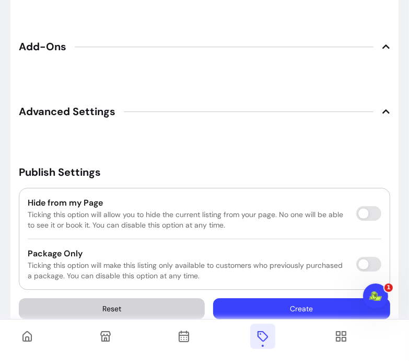
scroll to position [1684, 0]
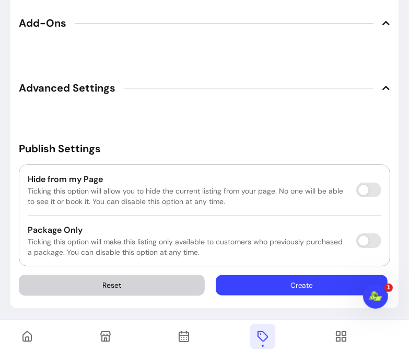
click at [291, 284] on button "Create" at bounding box center [302, 285] width 172 height 20
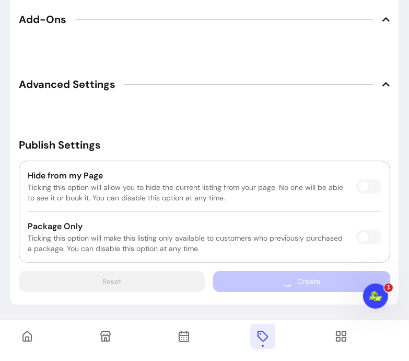
scroll to position [1675, 0]
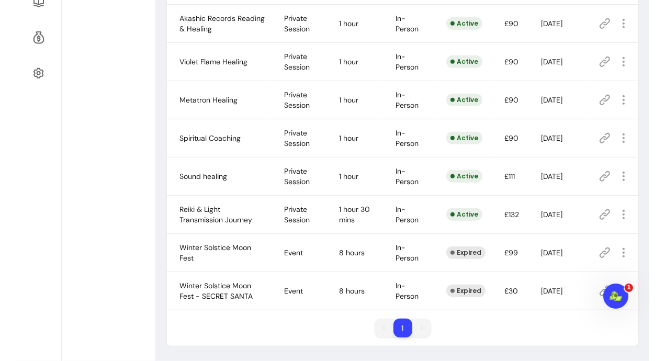
scroll to position [404, 0]
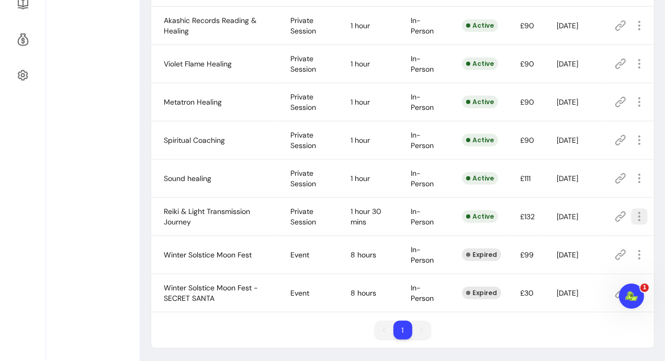
click at [633, 216] on icon "button" at bounding box center [639, 216] width 12 height 12
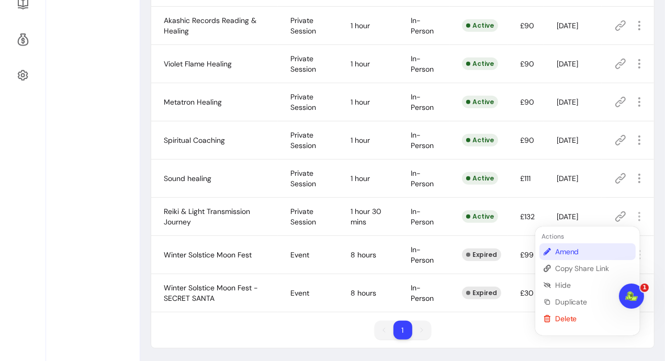
click at [577, 248] on span "Amend" at bounding box center [593, 251] width 76 height 10
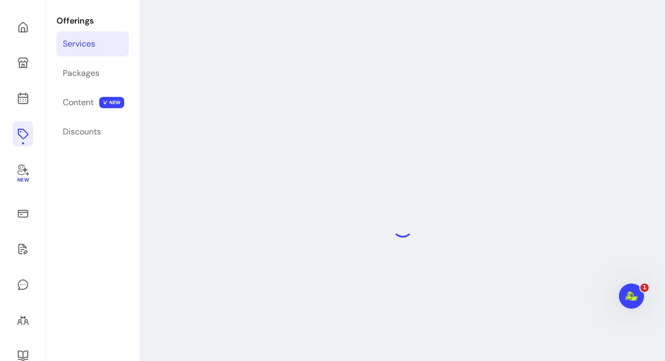
scroll to position [50, 0]
select select "**"
select select "***"
select select "**********"
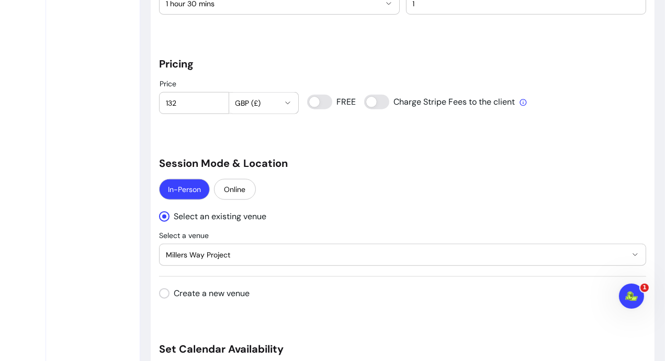
scroll to position [811, 0]
click at [201, 103] on input "132" at bounding box center [194, 103] width 56 height 10
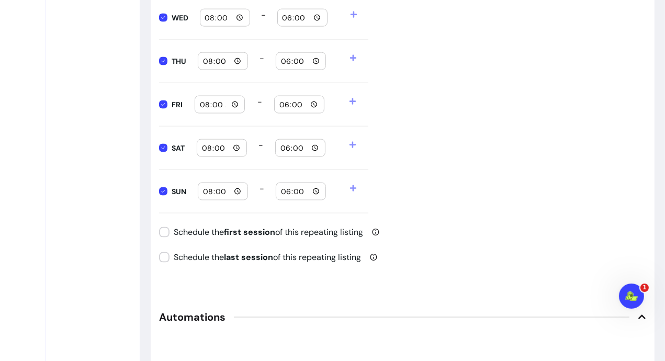
scroll to position [1604, 0]
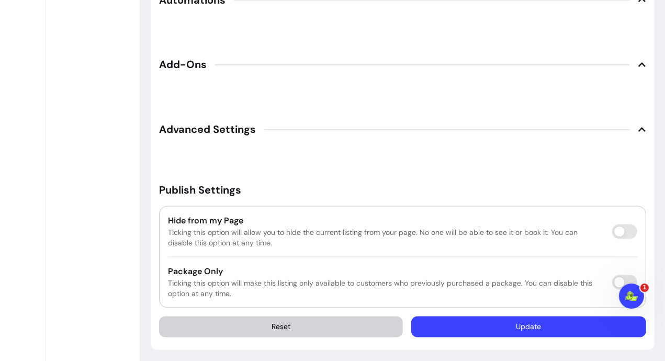
type input "133"
click at [482, 320] on button "Update" at bounding box center [529, 327] width 228 height 20
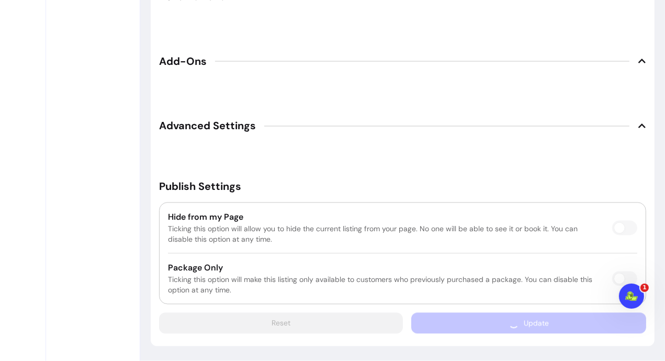
scroll to position [1590, 0]
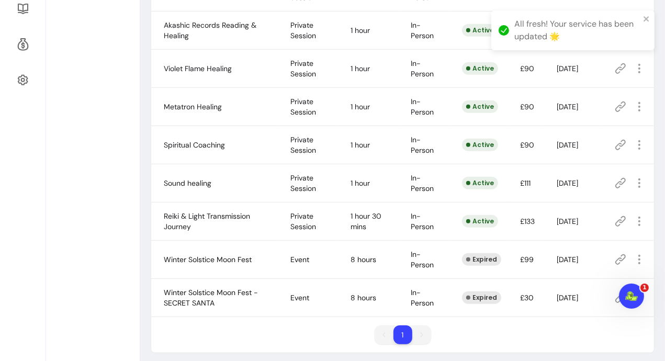
scroll to position [404, 0]
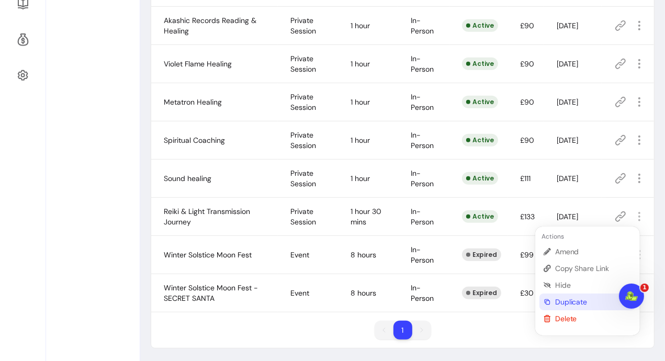
click at [573, 303] on span "Duplicate" at bounding box center [593, 301] width 76 height 10
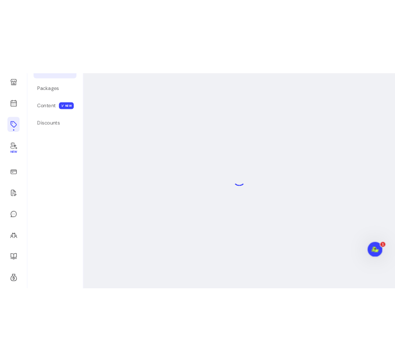
scroll to position [50, 0]
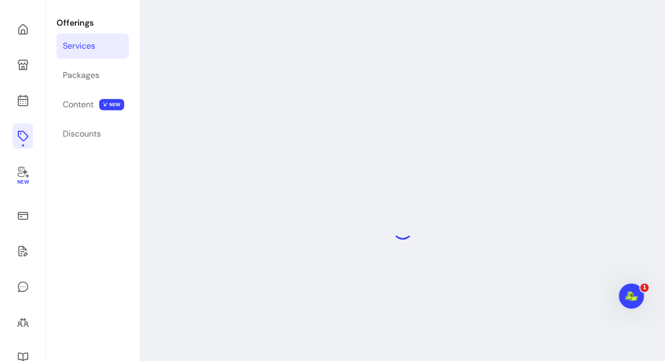
select select "**"
select select "***"
select select "**********"
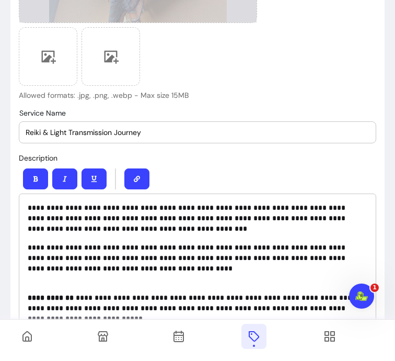
scroll to position [362, 0]
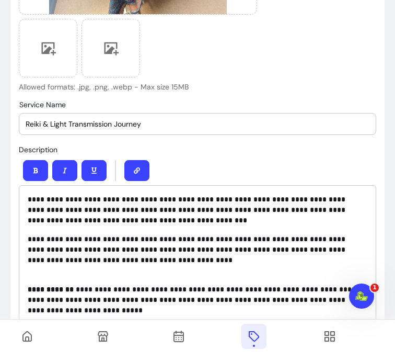
drag, startPoint x: 149, startPoint y: 125, endPoint x: 112, endPoint y: 125, distance: 36.6
click at [112, 125] on input "Reiki & Light Transmission Journey" at bounding box center [198, 124] width 344 height 10
click at [48, 121] on input "Reiki & Light Transmission Journey" at bounding box center [198, 124] width 344 height 10
click at [107, 123] on input "Reiki,Light Transmission Journey" at bounding box center [198, 124] width 344 height 10
click at [42, 125] on input "Reiki,Light Transmission Journey" at bounding box center [198, 124] width 344 height 10
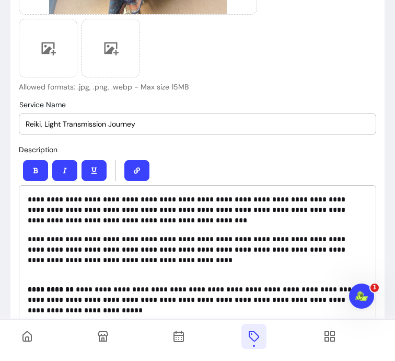
click at [109, 123] on input "Reiki, Light Transmission Journey" at bounding box center [198, 124] width 344 height 10
click at [165, 127] on input "Reiki, Light Transmission & Integration Journey" at bounding box center [198, 124] width 344 height 10
type input "Reiki, Light Transmission & Integration"
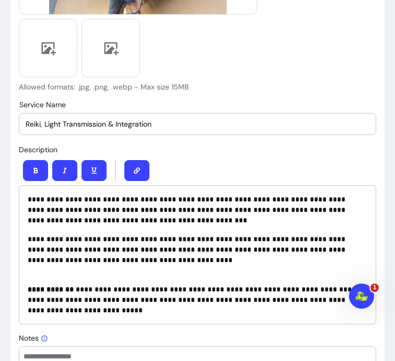
click at [142, 257] on p "**********" at bounding box center [194, 249] width 332 height 31
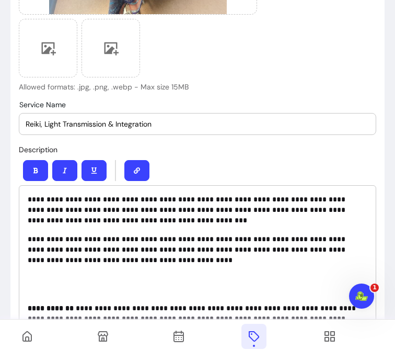
drag, startPoint x: 170, startPoint y: 125, endPoint x: 17, endPoint y: 117, distance: 154.0
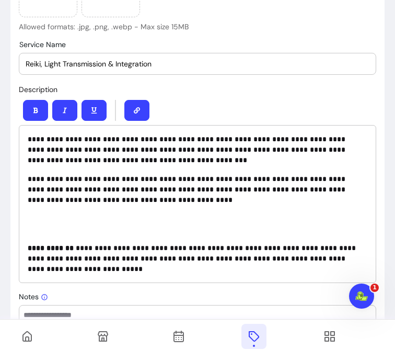
scroll to position [423, 0]
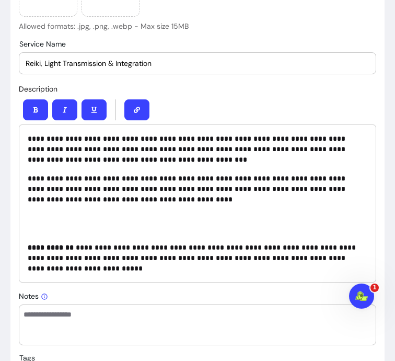
click at [117, 263] on p "**********" at bounding box center [194, 253] width 332 height 42
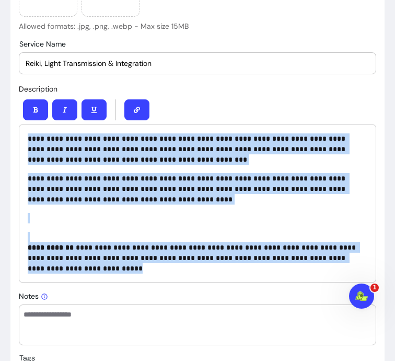
drag, startPoint x: 110, startPoint y: 263, endPoint x: 7, endPoint y: 117, distance: 178.3
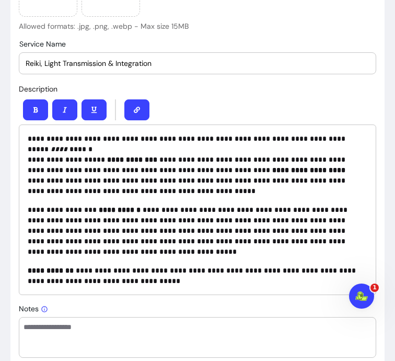
click at [82, 144] on p "**********" at bounding box center [194, 164] width 332 height 63
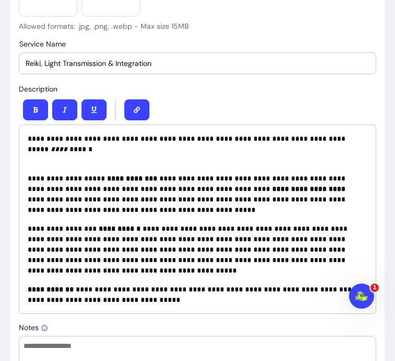
click at [162, 190] on p "**********" at bounding box center [194, 189] width 332 height 52
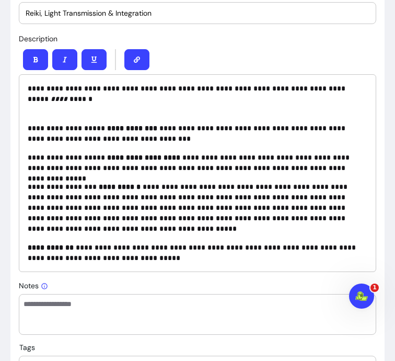
scroll to position [517, 0]
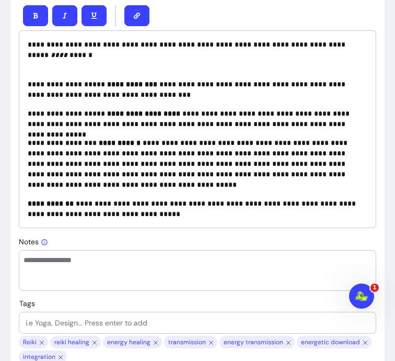
click at [107, 112] on strong "**********" at bounding box center [143, 113] width 73 height 7
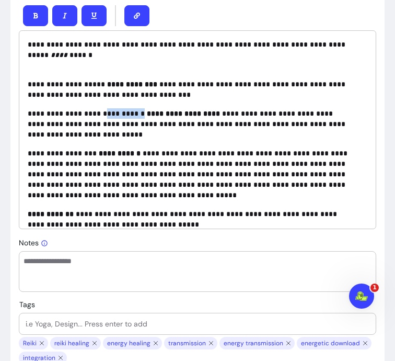
drag, startPoint x: 93, startPoint y: 111, endPoint x: 124, endPoint y: 110, distance: 31.9
click at [124, 110] on p "**********" at bounding box center [190, 123] width 324 height 31
click at [107, 111] on strong "**********" at bounding box center [127, 113] width 40 height 7
click at [109, 112] on p "**********" at bounding box center [190, 123] width 324 height 31
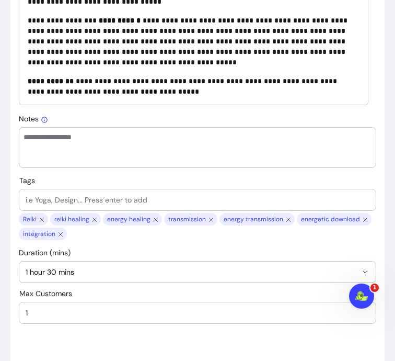
scroll to position [642, 0]
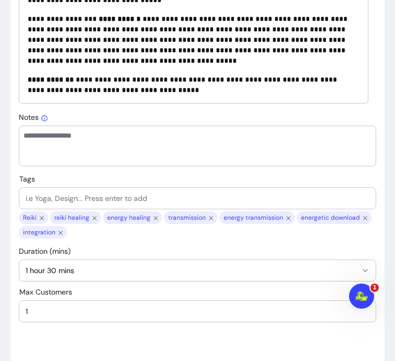
click at [150, 272] on span "1 hour 30 mins" at bounding box center [192, 270] width 332 height 10
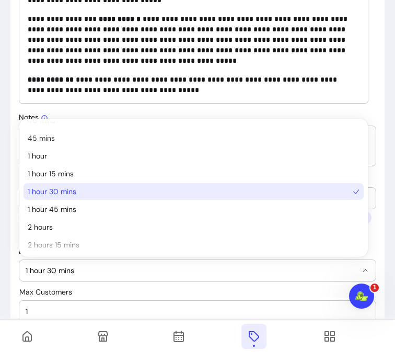
scroll to position [107, 0]
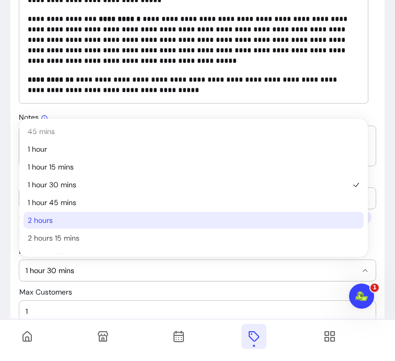
click at [66, 221] on span "2 hours" at bounding box center [189, 220] width 322 height 10
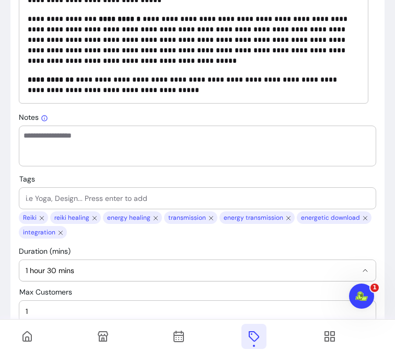
select select "***"
click at [58, 193] on input "Tags" at bounding box center [198, 198] width 344 height 10
type input "i"
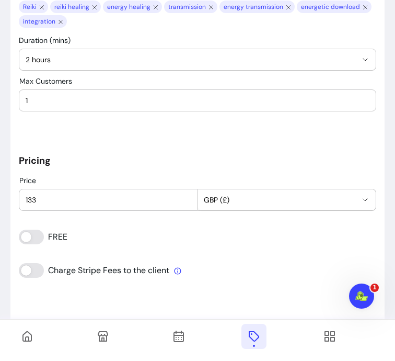
scroll to position [864, 0]
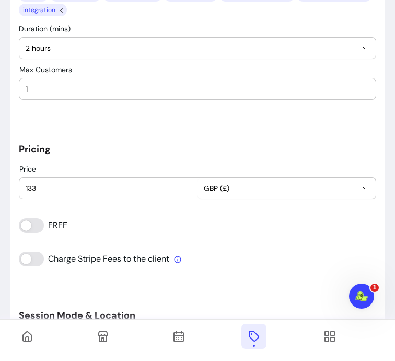
click at [58, 193] on div "133" at bounding box center [108, 188] width 165 height 21
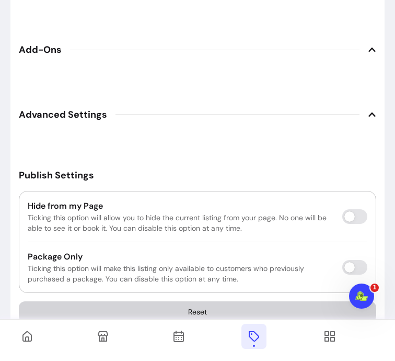
scroll to position [1880, 0]
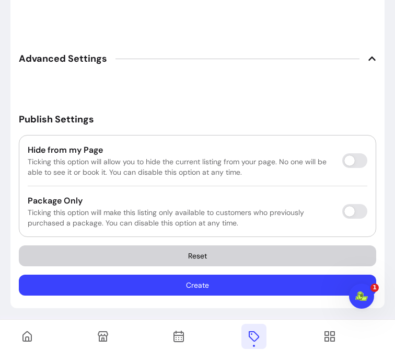
type input "177"
click at [197, 286] on button "Create" at bounding box center [197, 285] width 347 height 20
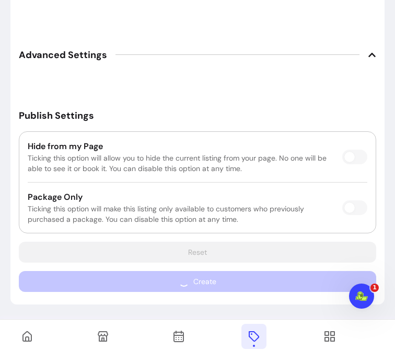
scroll to position [1851, 0]
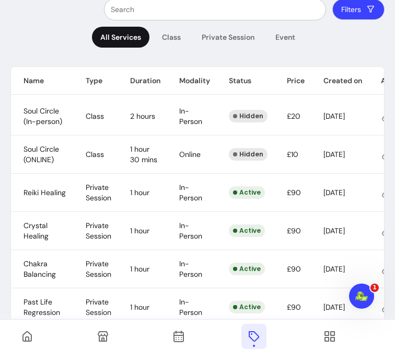
scroll to position [112, 0]
